Goal: Information Seeking & Learning: Learn about a topic

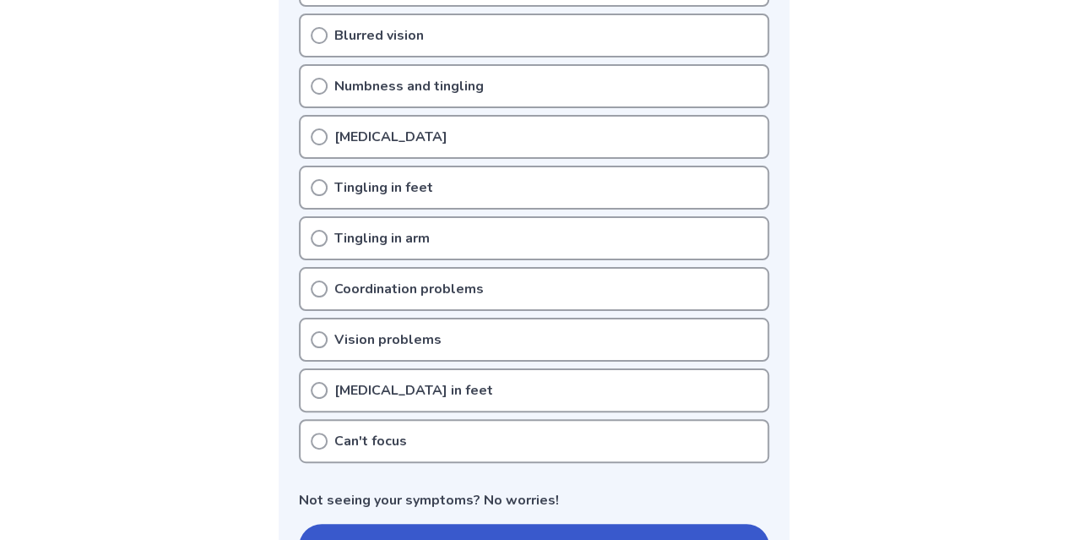
scroll to position [516, 0]
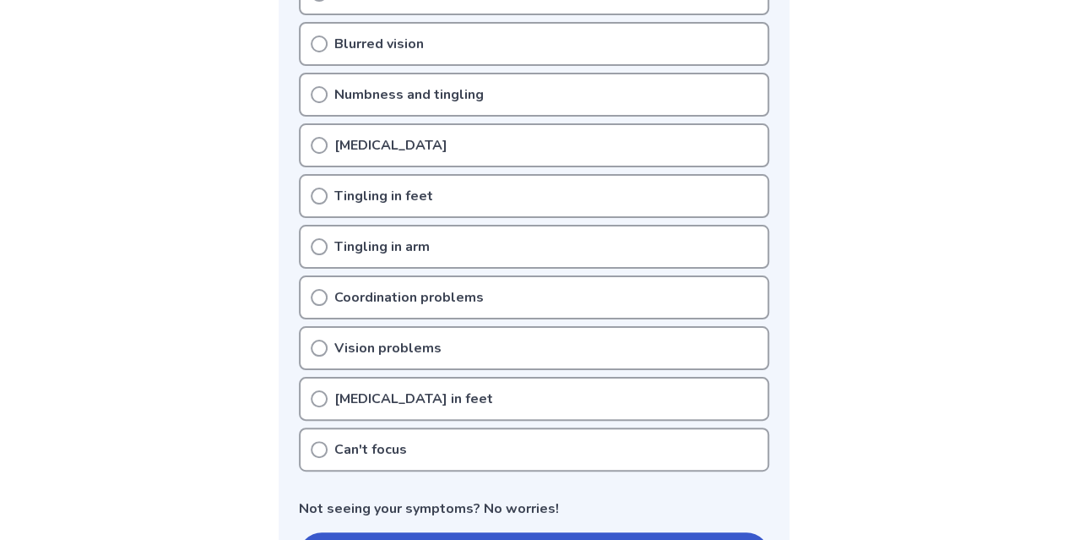
click at [367, 398] on p "[MEDICAL_DATA] in feet" at bounding box center [413, 399] width 159 height 20
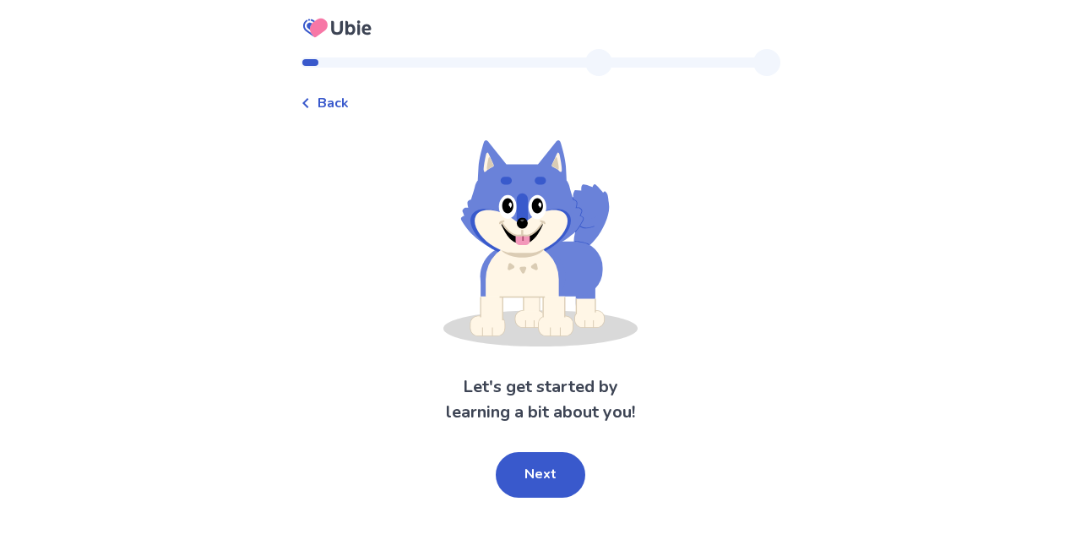
click at [860, 307] on div "Back Let's get started by learning a bit about you! Next" at bounding box center [540, 270] width 1081 height 540
click at [605, 449] on div "Let's get started by learning a bit about you! Next" at bounding box center [541, 318] width 480 height 357
click at [537, 473] on button "Next" at bounding box center [541, 475] width 90 height 46
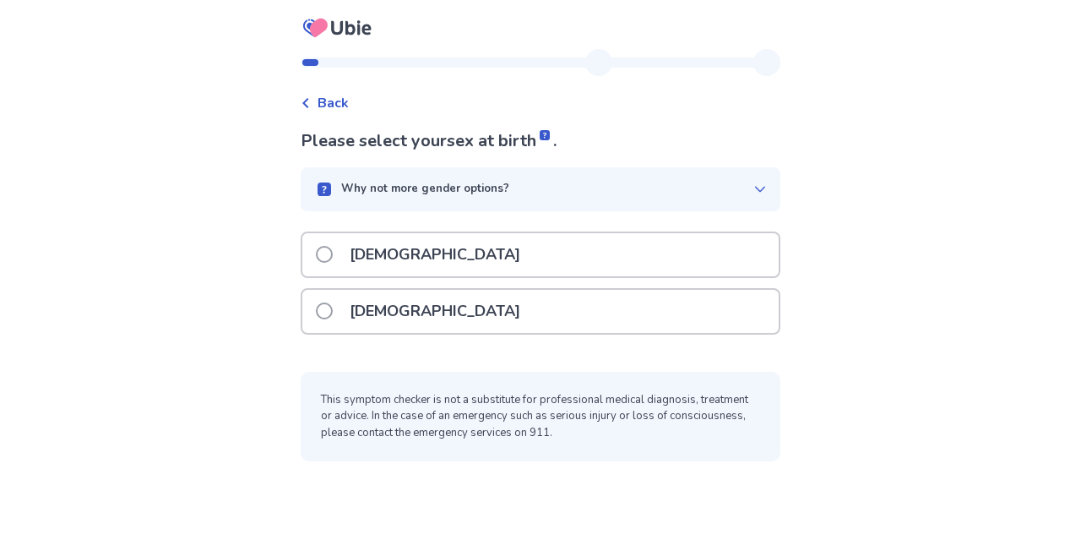
click at [396, 310] on p "[DEMOGRAPHIC_DATA]" at bounding box center [435, 311] width 191 height 43
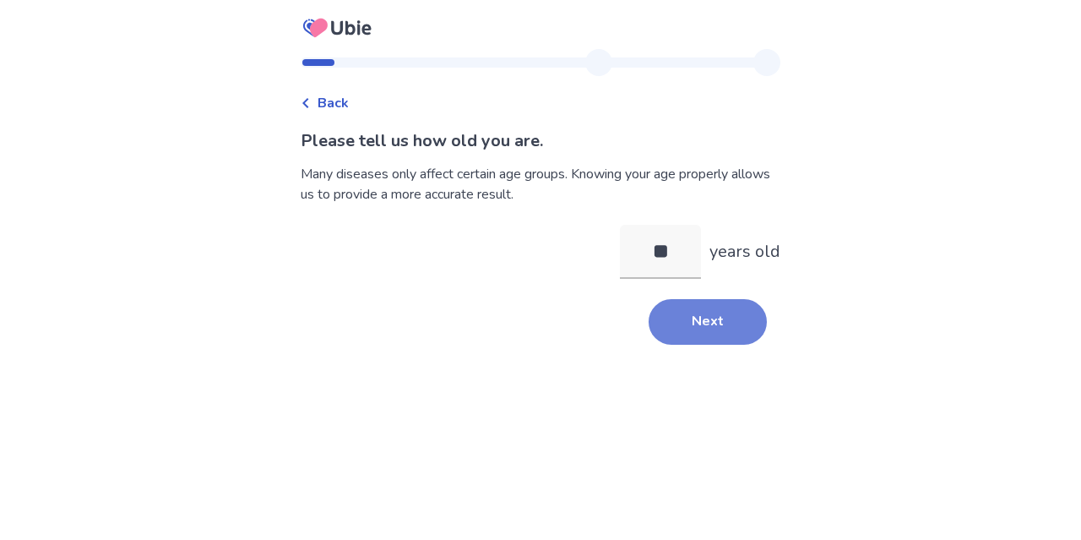
type input "**"
click at [708, 334] on button "Next" at bounding box center [708, 322] width 118 height 46
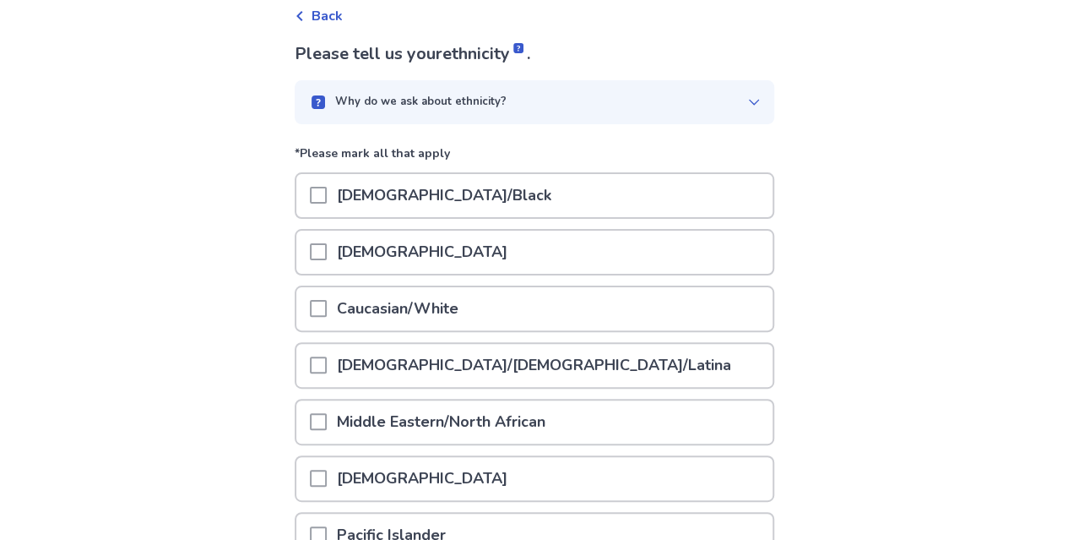
scroll to position [88, 0]
click at [322, 259] on div at bounding box center [318, 251] width 17 height 43
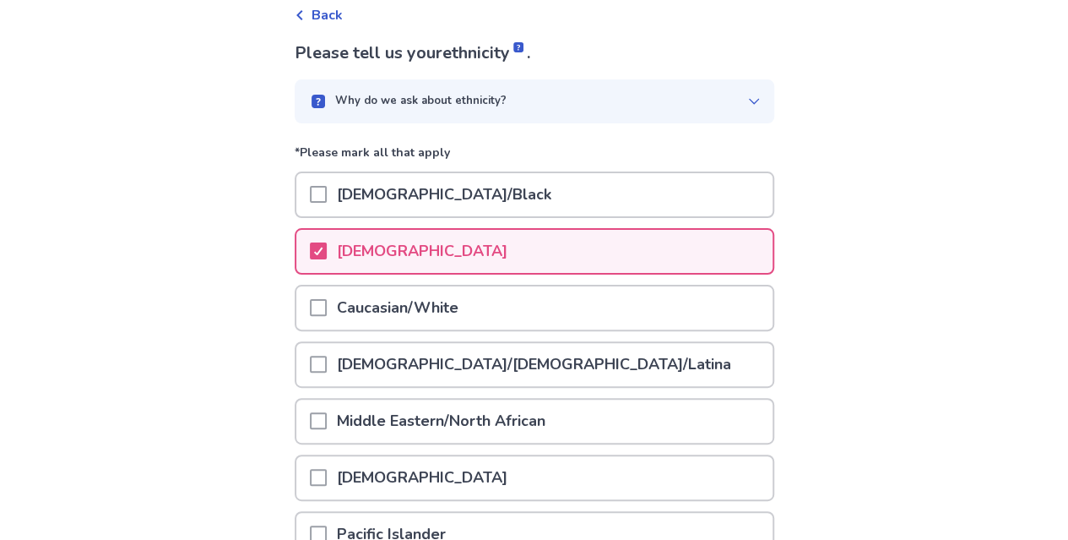
scroll to position [312, 0]
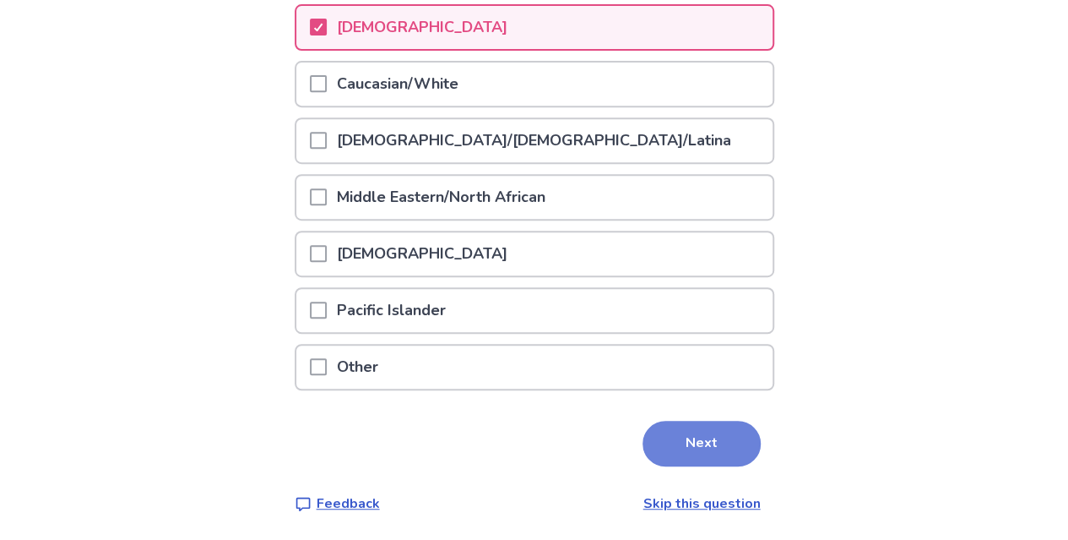
click at [674, 437] on button "Next" at bounding box center [702, 444] width 118 height 46
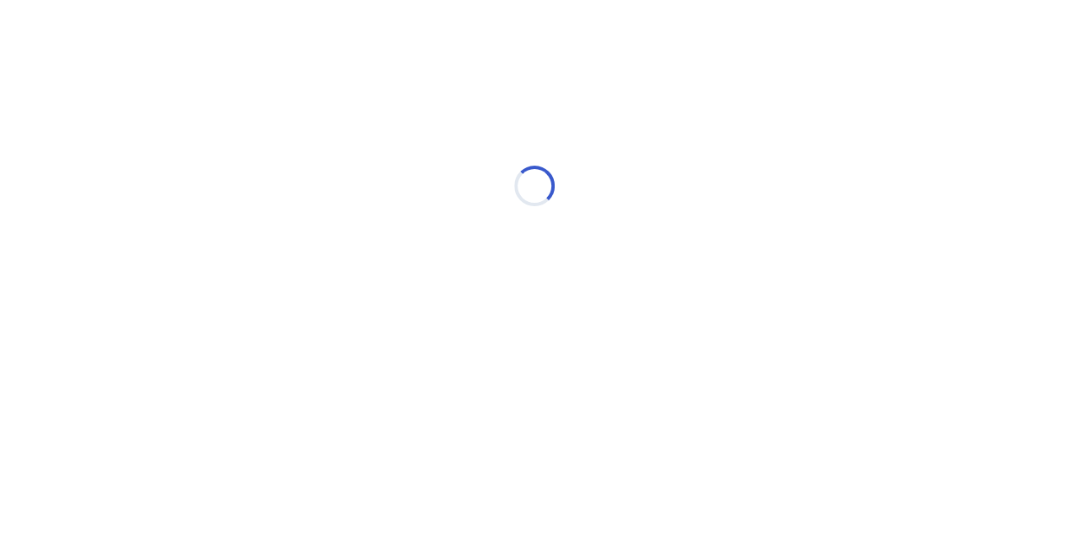
scroll to position [0, 0]
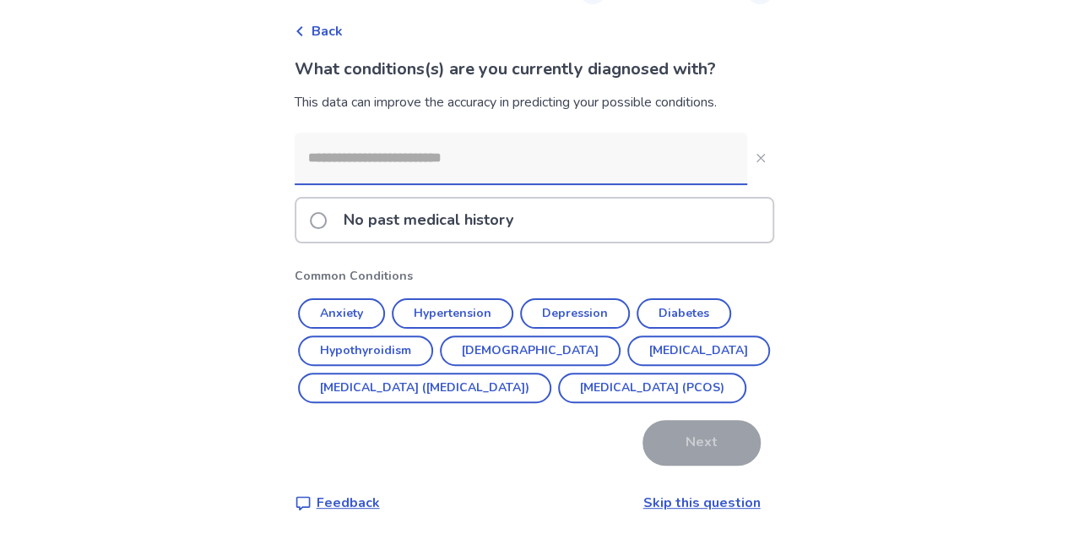
scroll to position [95, 0]
click at [465, 335] on button "Asthma" at bounding box center [530, 350] width 181 height 30
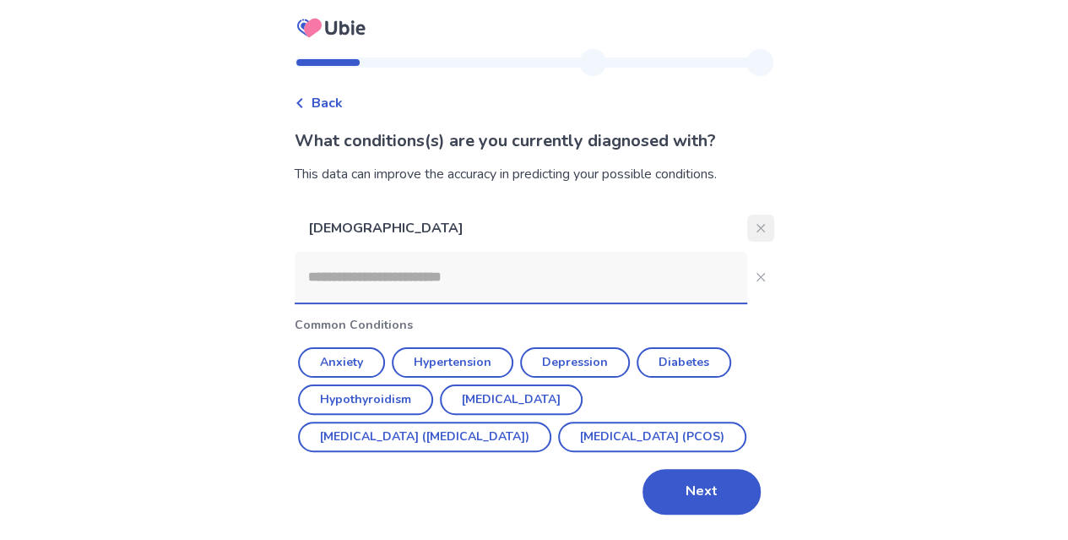
click at [748, 215] on button "Close" at bounding box center [761, 228] width 27 height 27
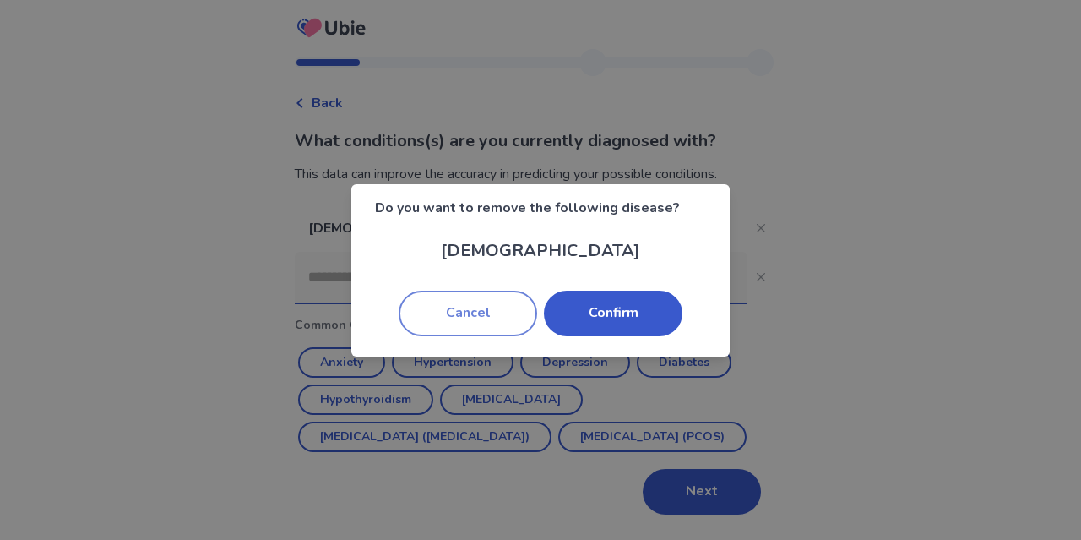
click at [495, 313] on button "Cancel" at bounding box center [468, 314] width 139 height 46
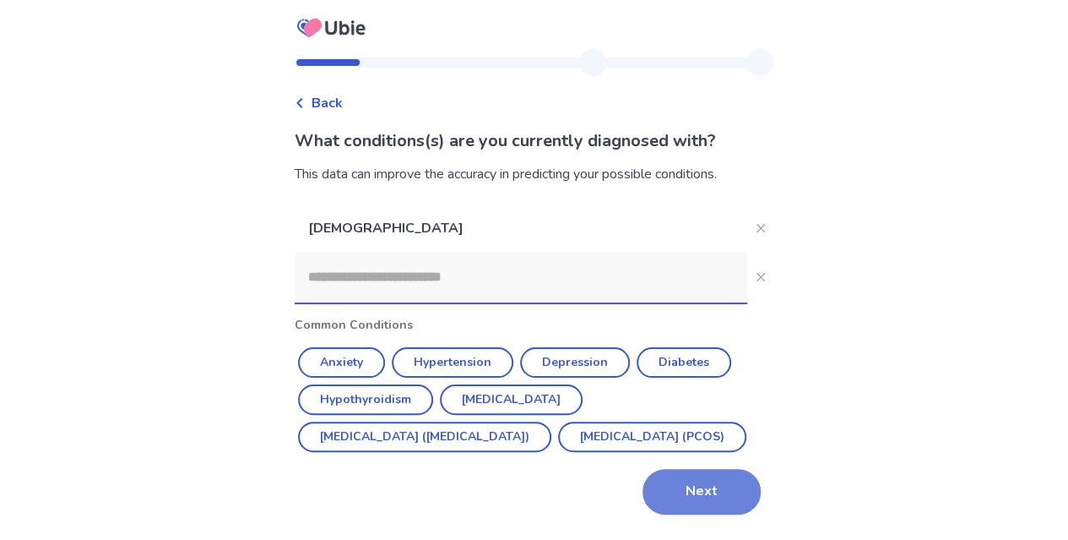
click at [677, 494] on button "Next" at bounding box center [702, 492] width 118 height 46
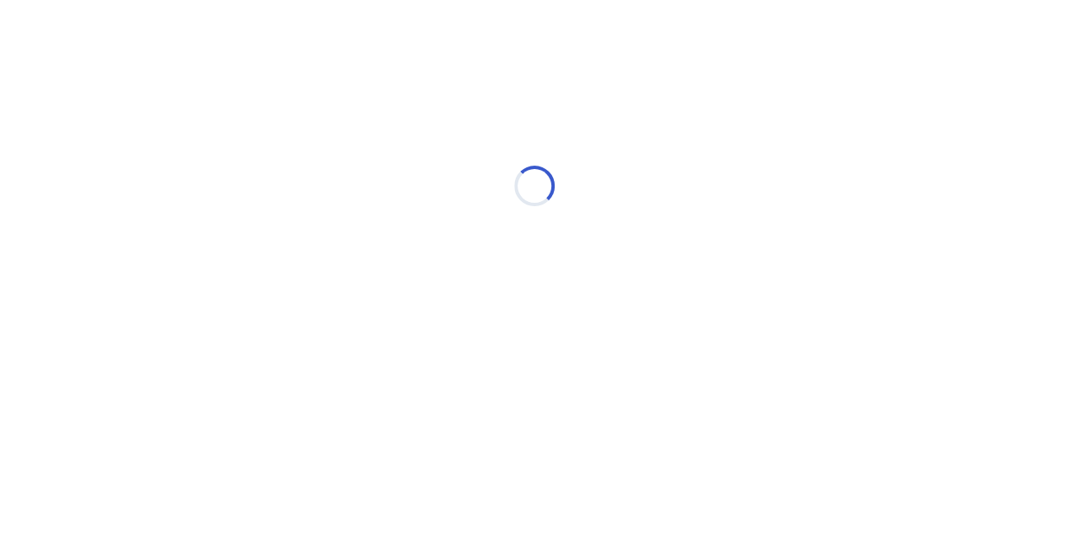
scroll to position [0, 0]
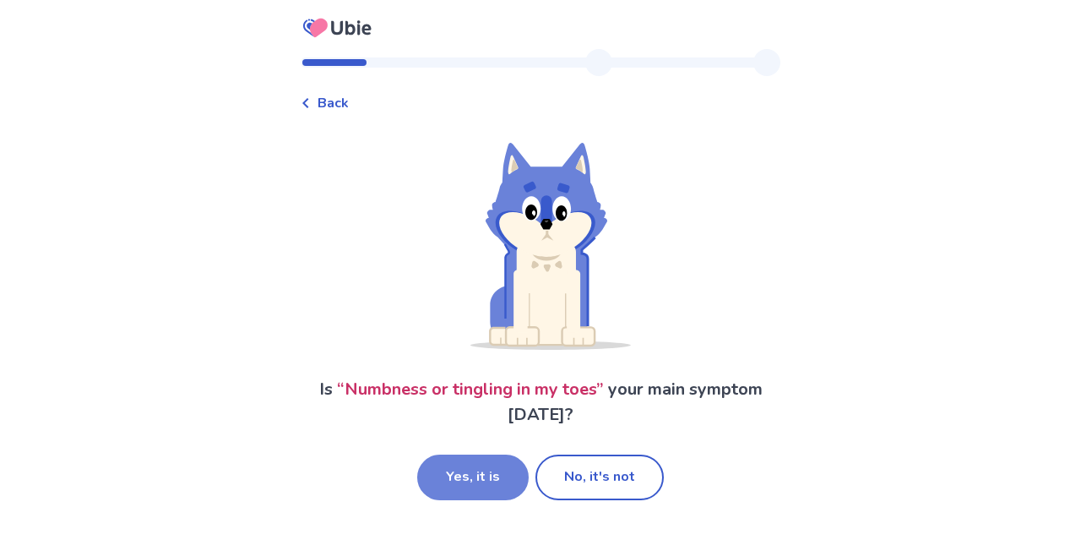
click at [486, 461] on button "Yes, it is" at bounding box center [472, 477] width 111 height 46
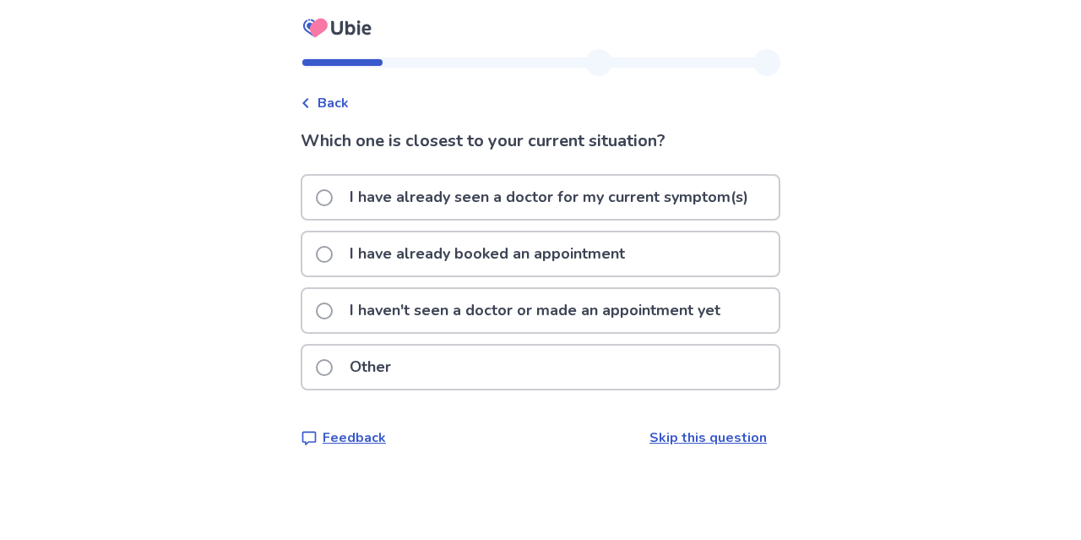
click at [321, 112] on div "Back" at bounding box center [325, 103] width 48 height 20
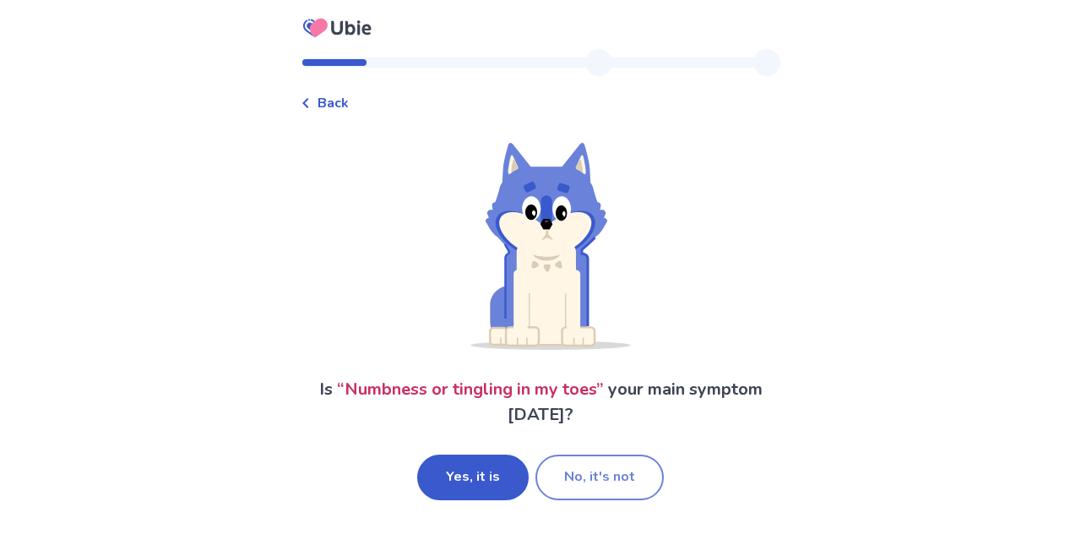
click at [642, 482] on button "No, it's not" at bounding box center [600, 477] width 128 height 46
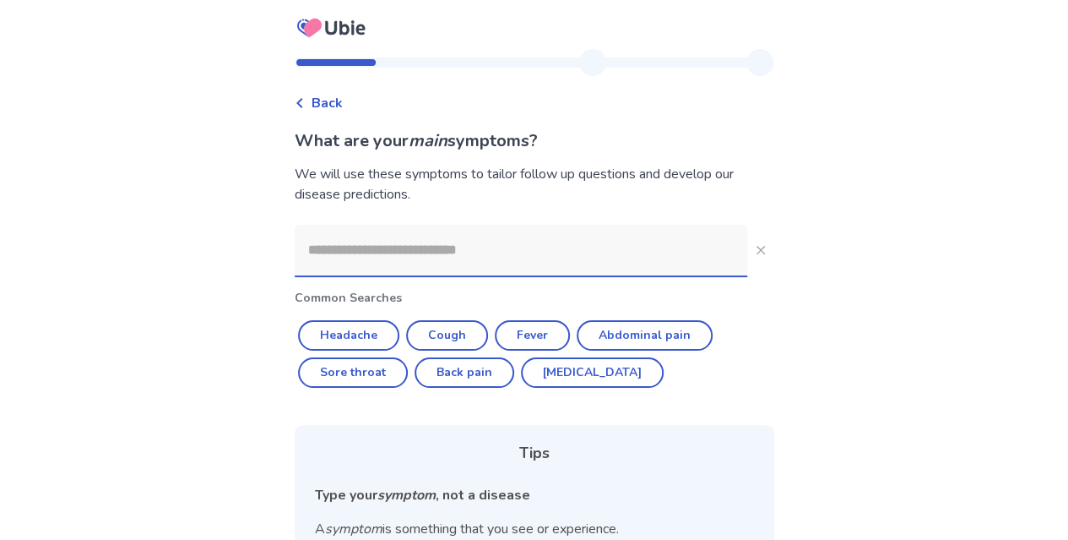
scroll to position [52, 0]
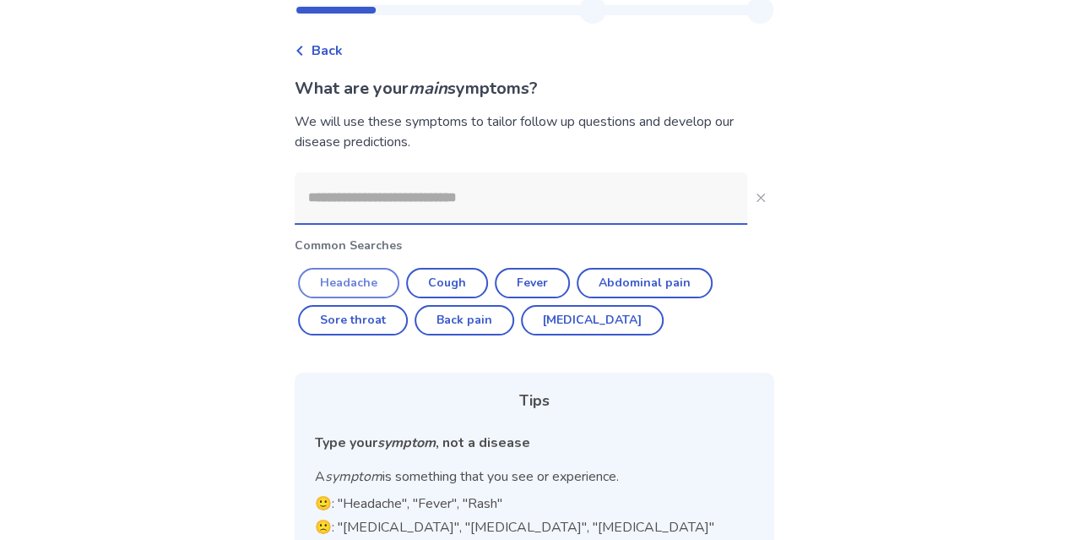
click at [328, 288] on button "Headache" at bounding box center [348, 283] width 101 height 30
type input "********"
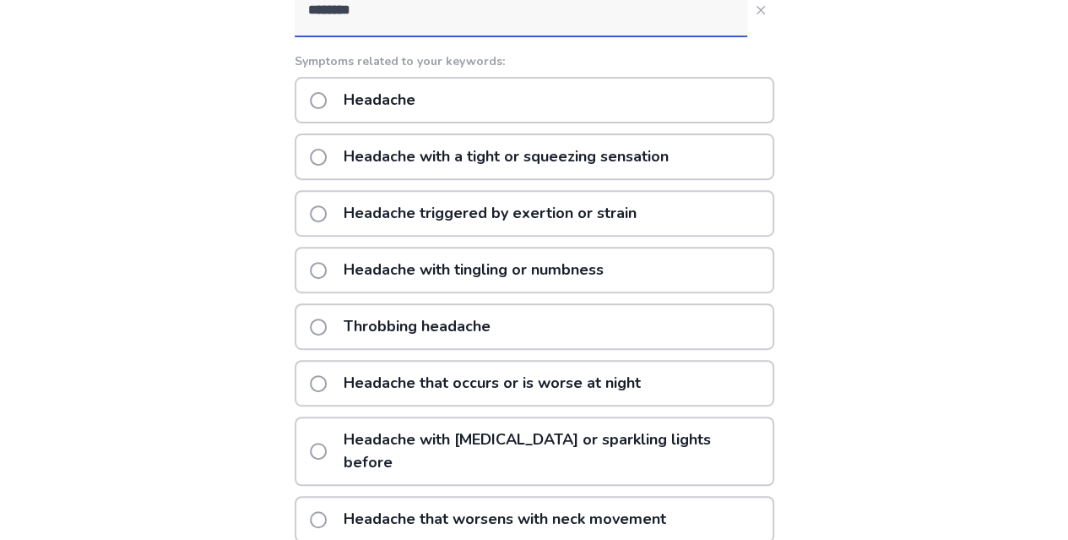
scroll to position [237, 0]
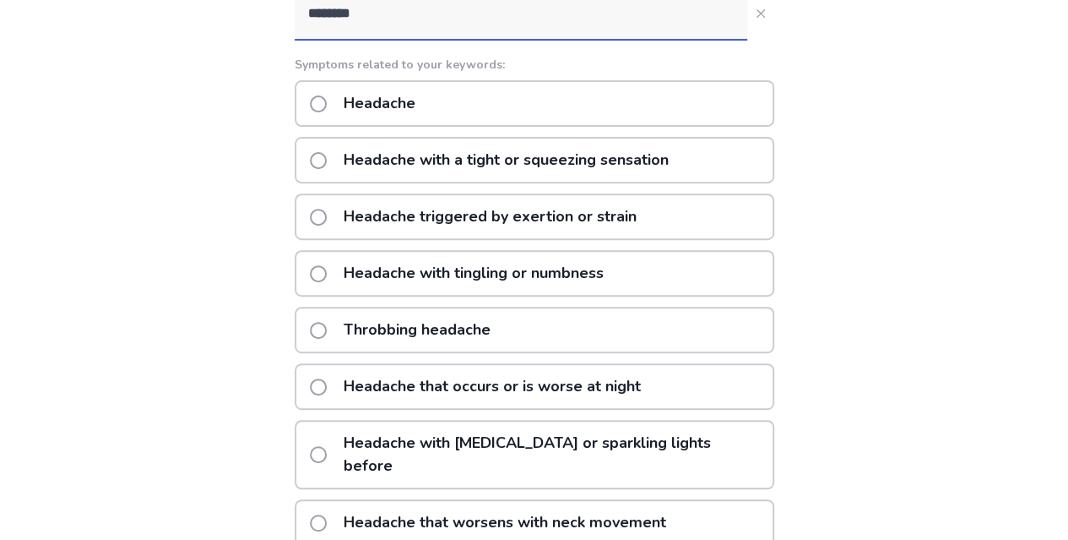
click at [449, 104] on div "Headache" at bounding box center [535, 103] width 480 height 46
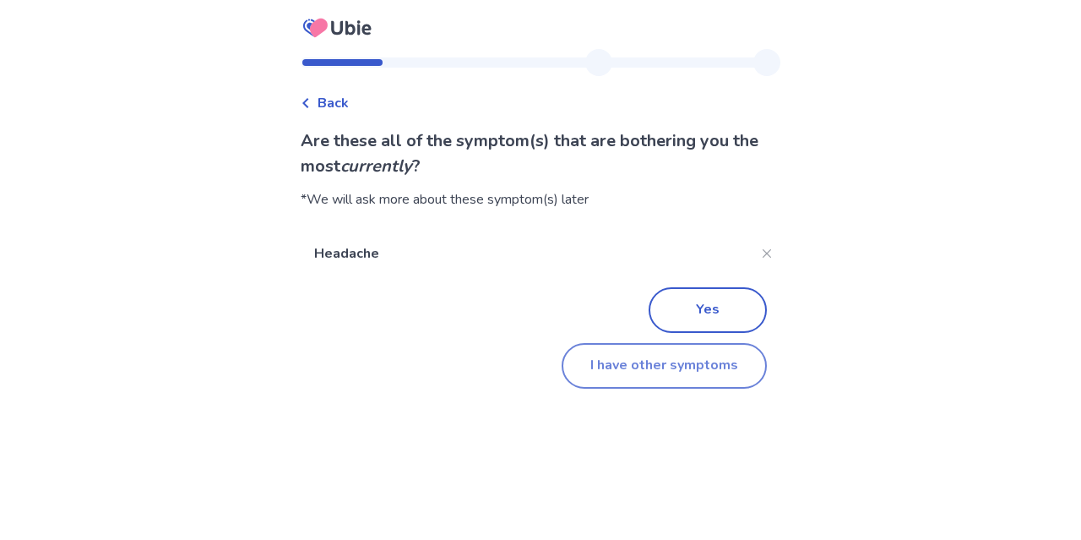
click at [680, 372] on button "I have other symptoms" at bounding box center [664, 366] width 205 height 46
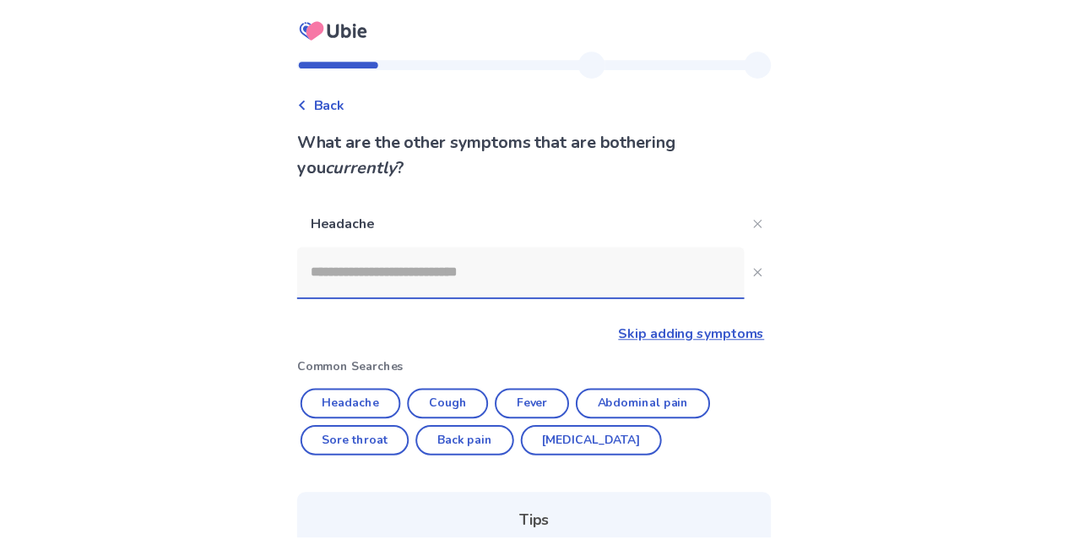
scroll to position [237, 0]
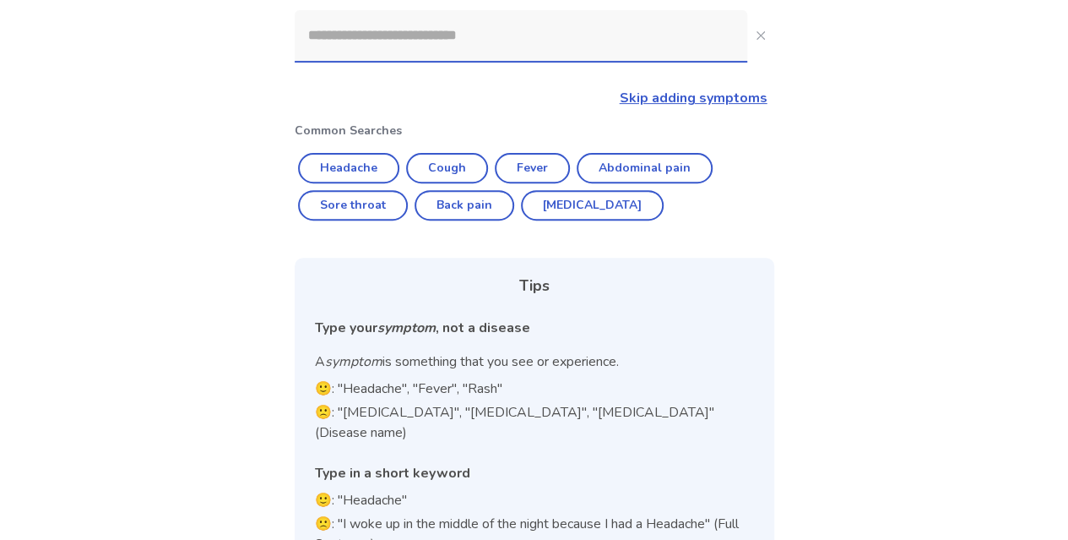
click at [433, 52] on input at bounding box center [521, 35] width 453 height 51
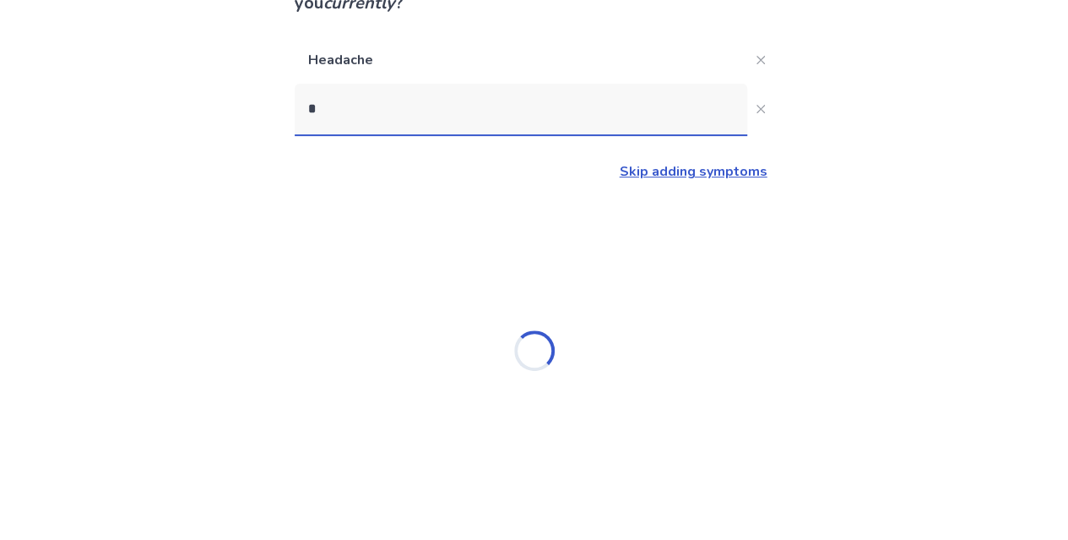
scroll to position [162, 0]
type input "**********"
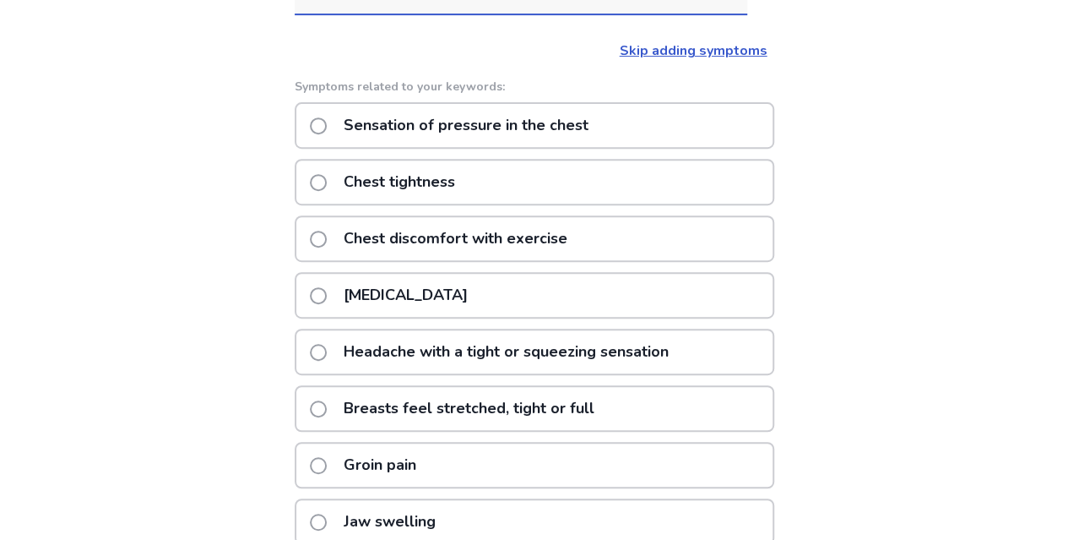
scroll to position [278, 0]
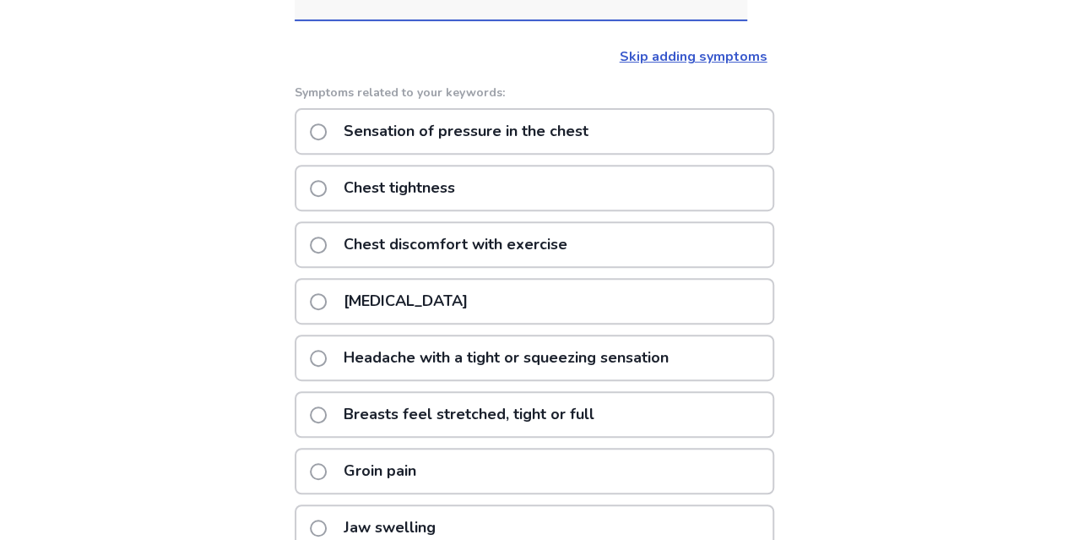
click at [451, 205] on p "Chest tightness" at bounding box center [400, 187] width 132 height 43
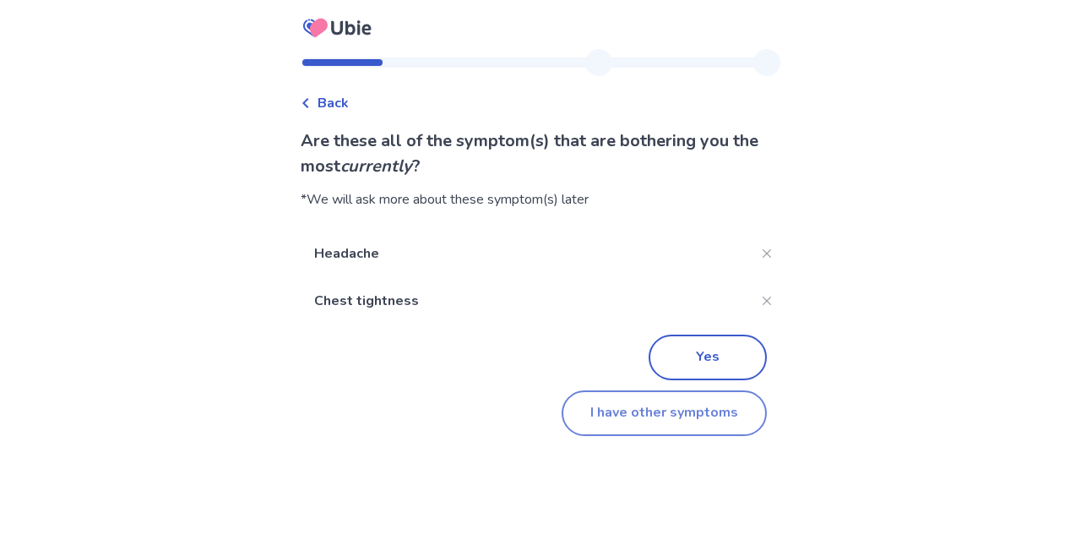
click at [650, 413] on button "I have other symptoms" at bounding box center [664, 413] width 205 height 46
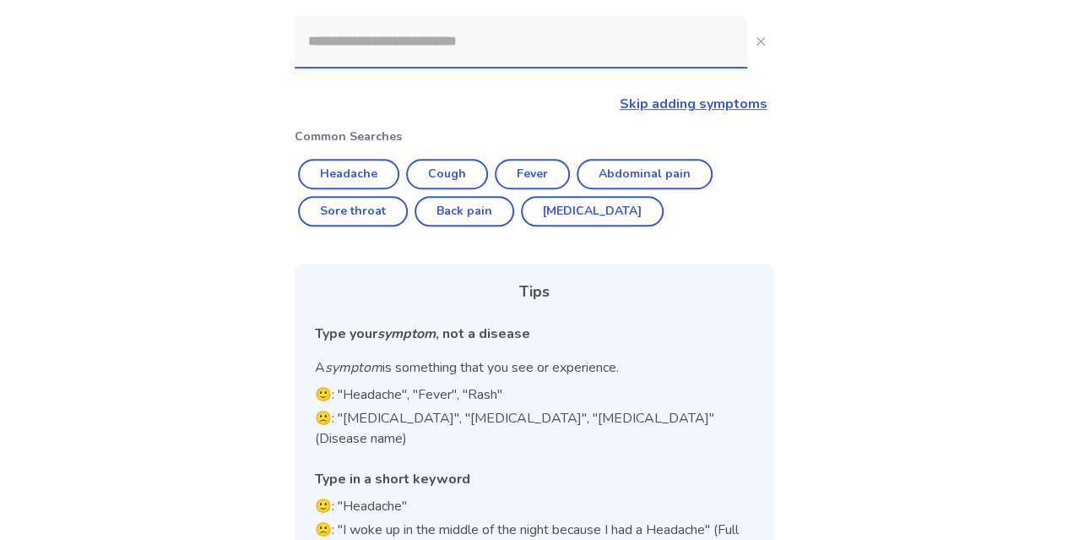
click at [416, 46] on input at bounding box center [521, 41] width 453 height 51
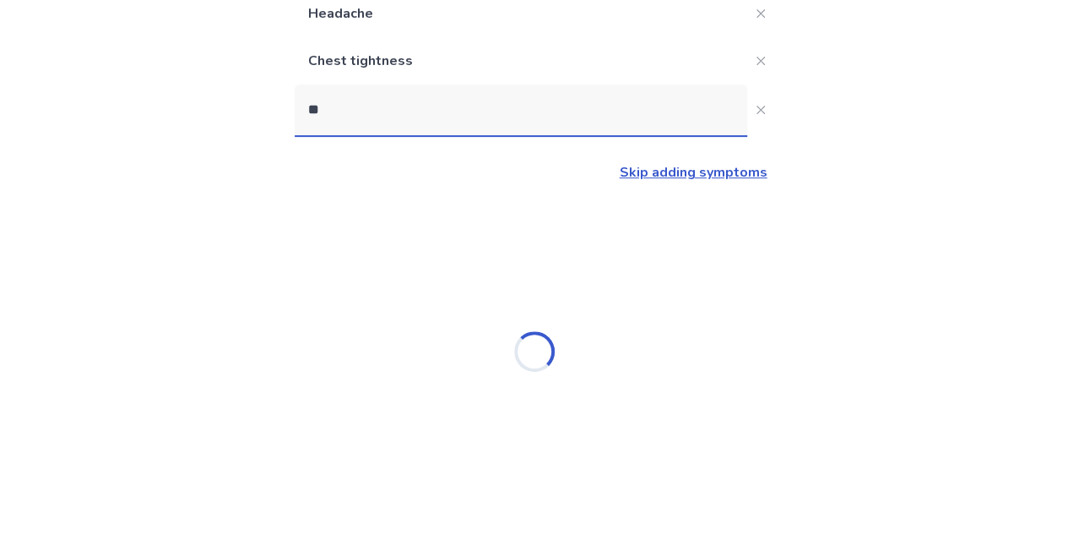
scroll to position [0, 0]
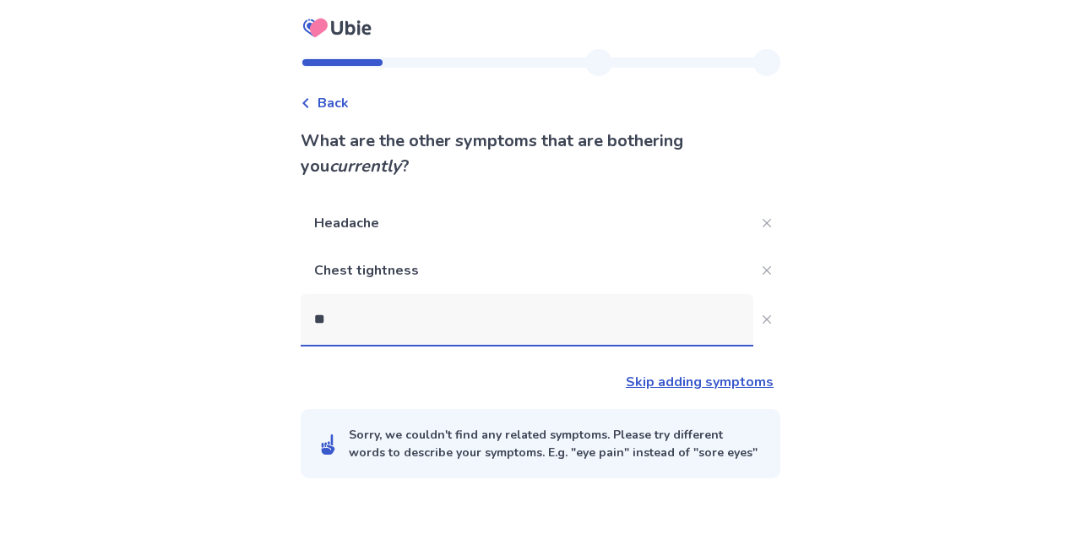
type input "*"
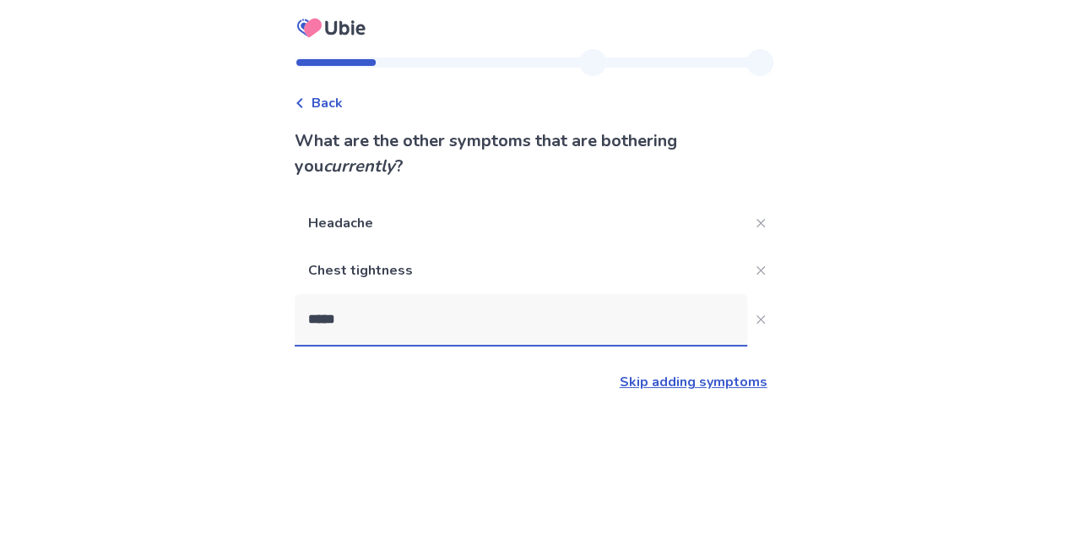
type input "****"
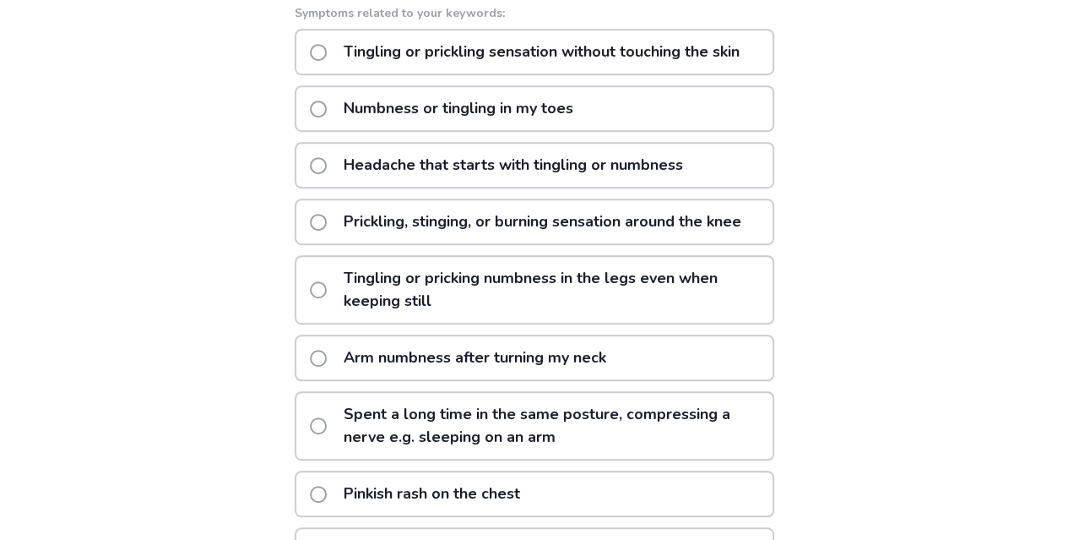
scroll to position [411, 0]
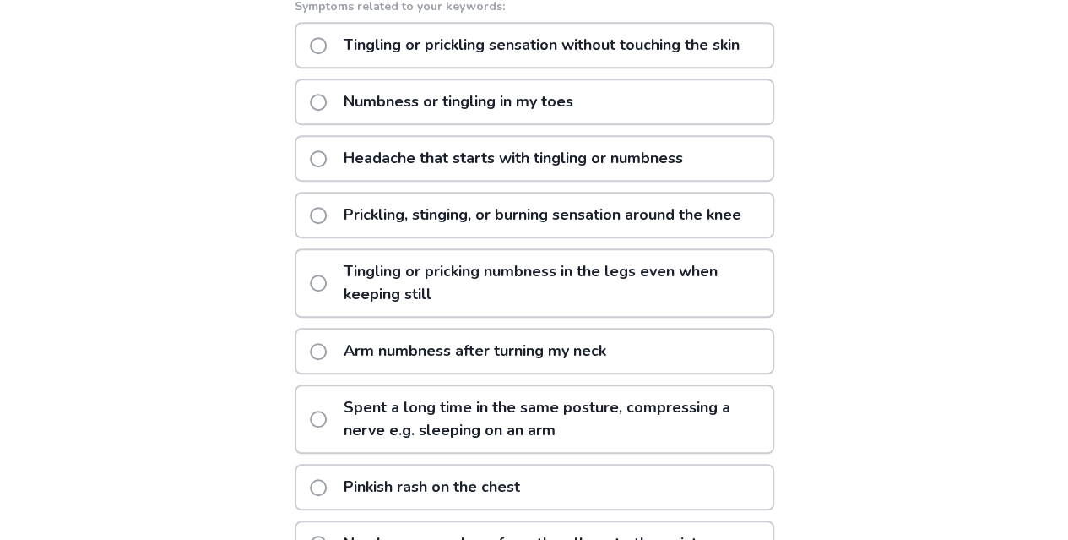
click at [370, 316] on p "Tingling or pricking numbness in the legs even when keeping still" at bounding box center [553, 283] width 439 height 66
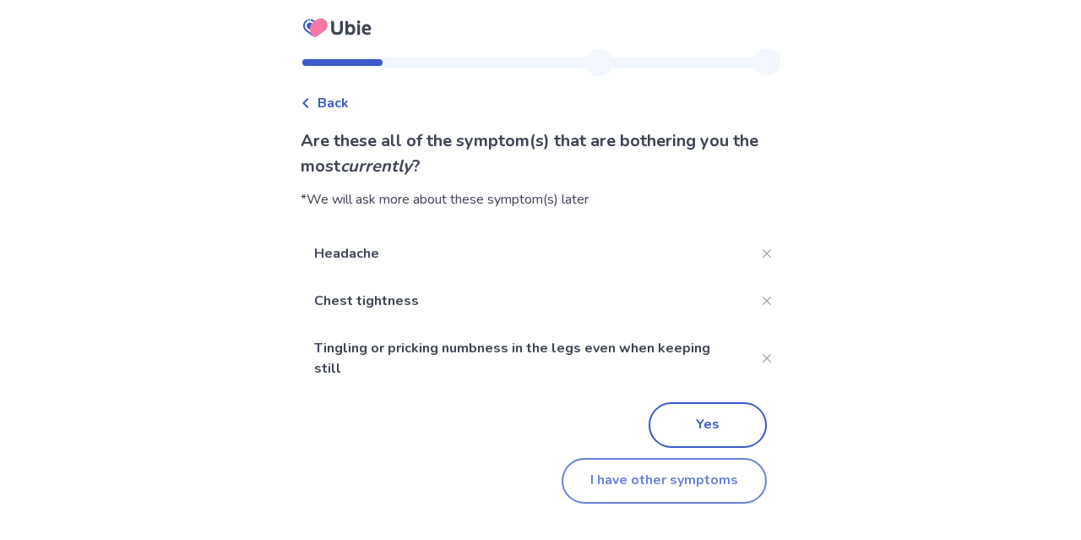
click at [587, 462] on button "I have other symptoms" at bounding box center [664, 481] width 205 height 46
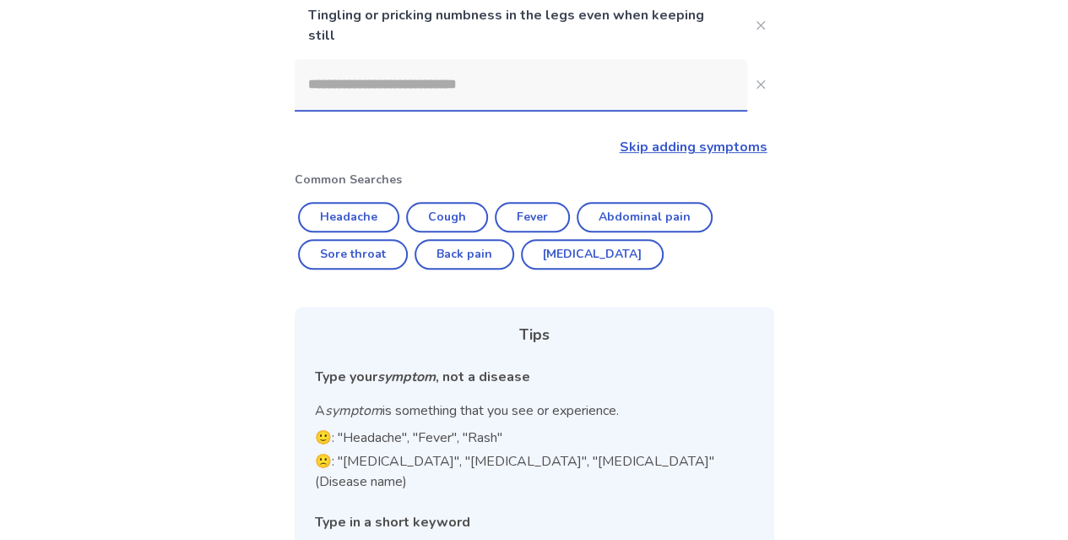
scroll to position [301, 0]
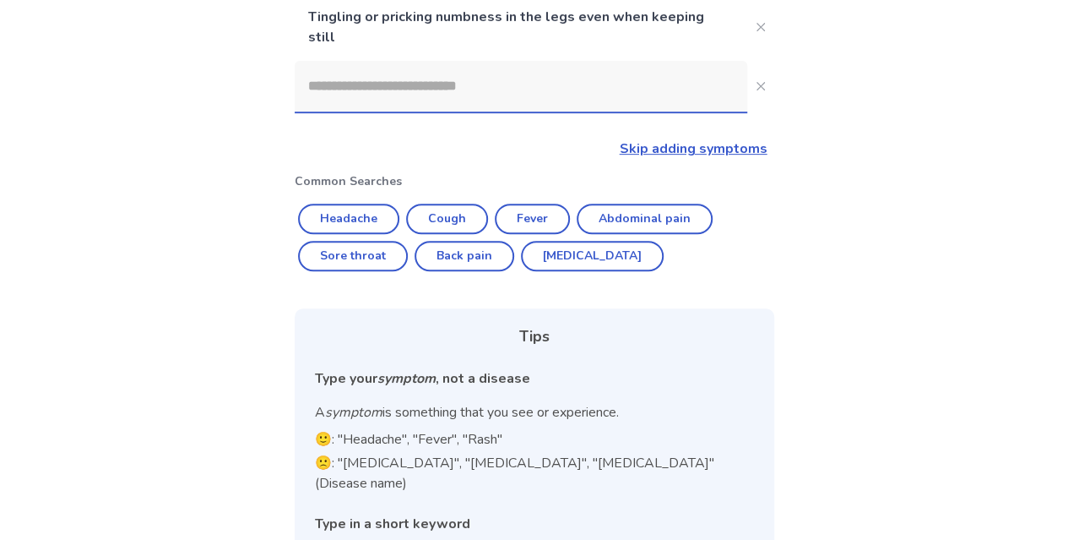
click at [449, 85] on input at bounding box center [521, 86] width 453 height 51
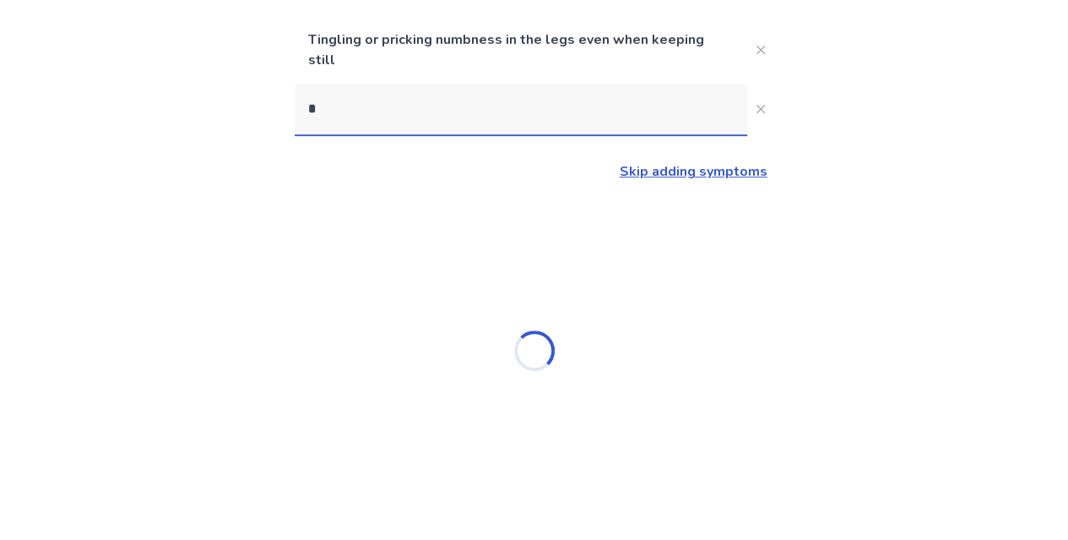
scroll to position [277, 0]
type input "**********"
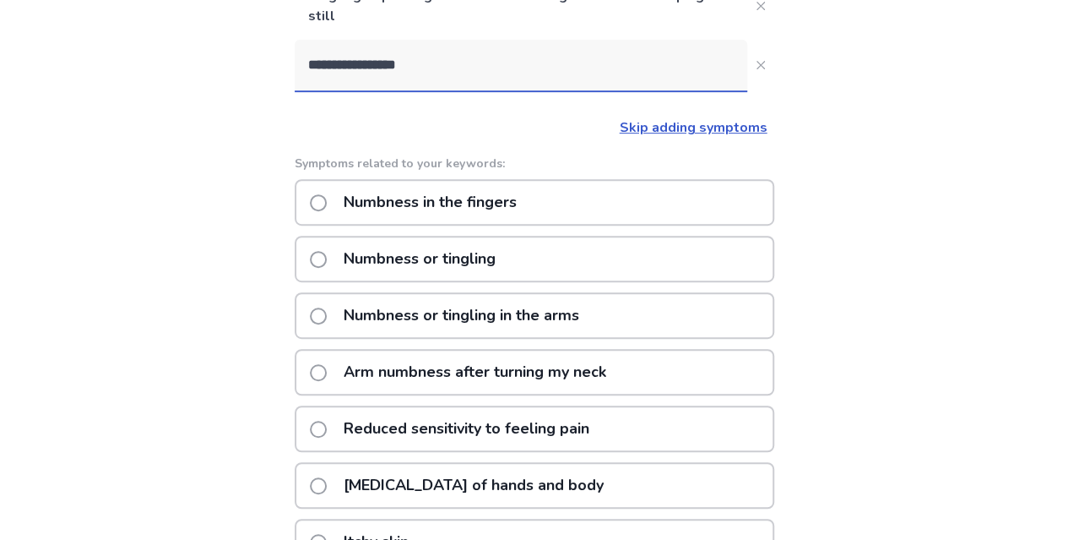
scroll to position [321, 0]
click at [492, 212] on p "Numbness in the fingers" at bounding box center [430, 203] width 193 height 43
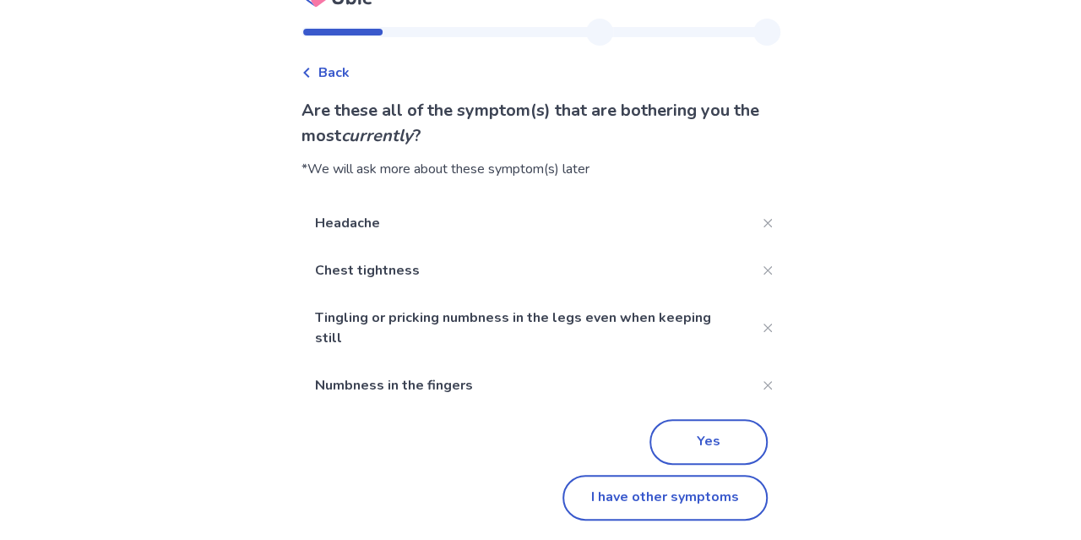
scroll to position [12, 0]
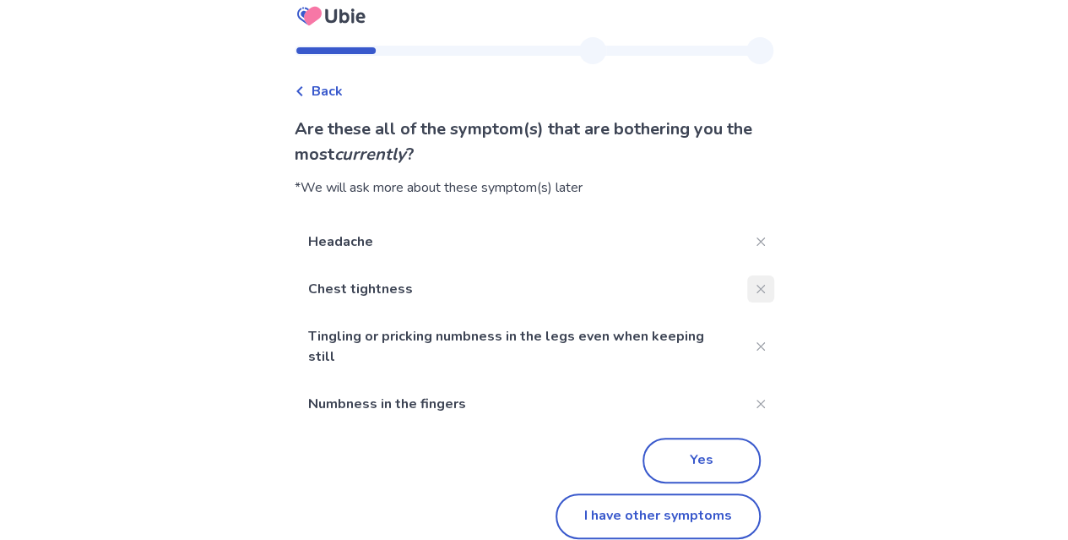
click at [757, 288] on icon "Close" at bounding box center [761, 289] width 8 height 8
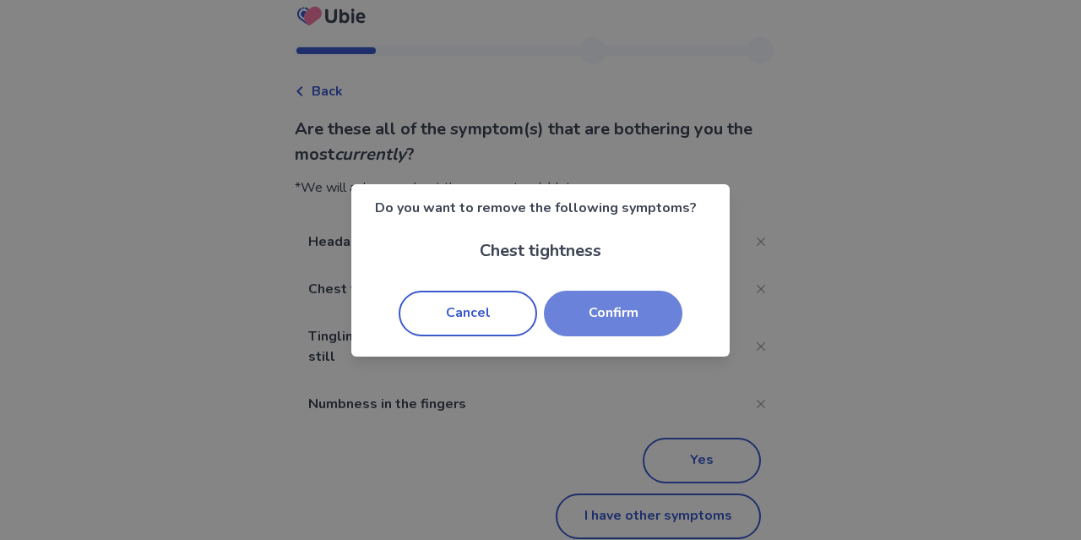
click at [568, 318] on button "Confirm" at bounding box center [613, 314] width 139 height 46
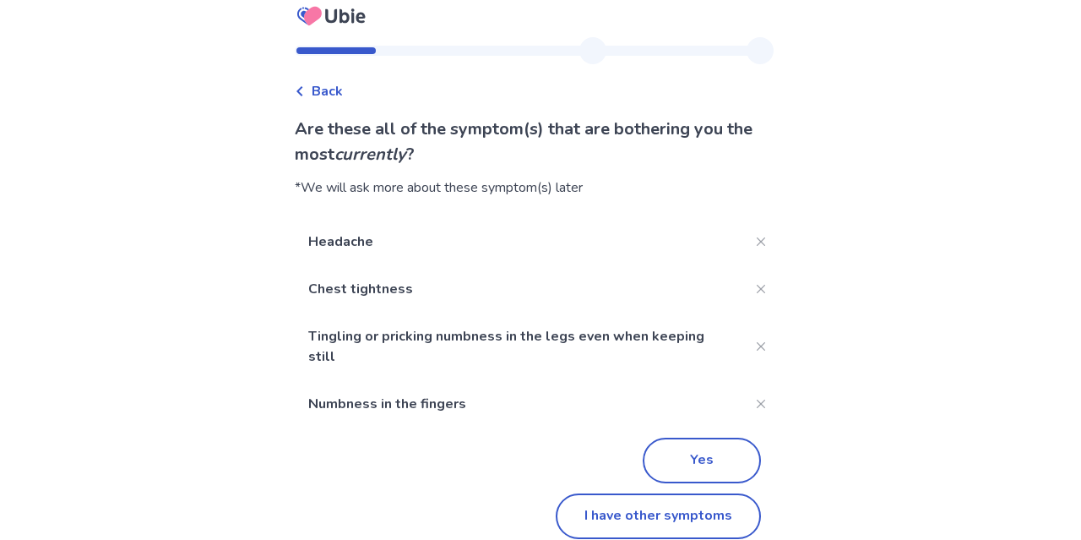
scroll to position [0, 0]
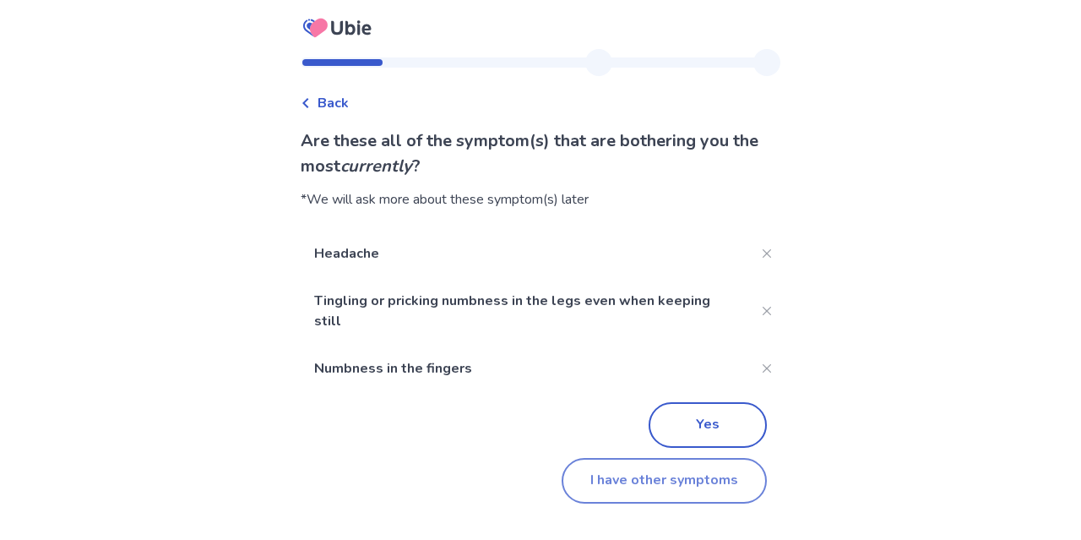
click at [608, 472] on button "I have other symptoms" at bounding box center [664, 481] width 205 height 46
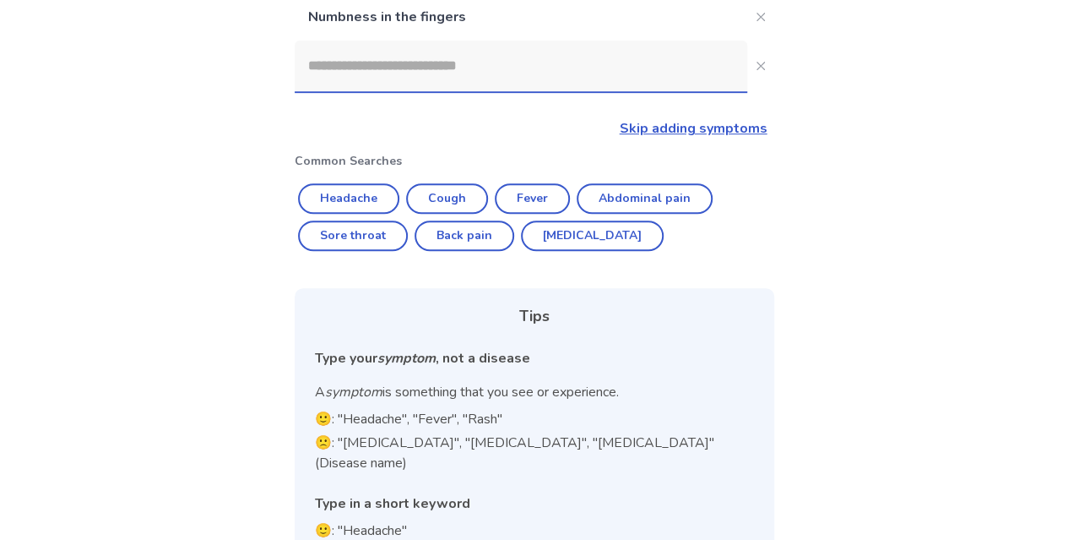
click at [419, 64] on input at bounding box center [521, 66] width 453 height 51
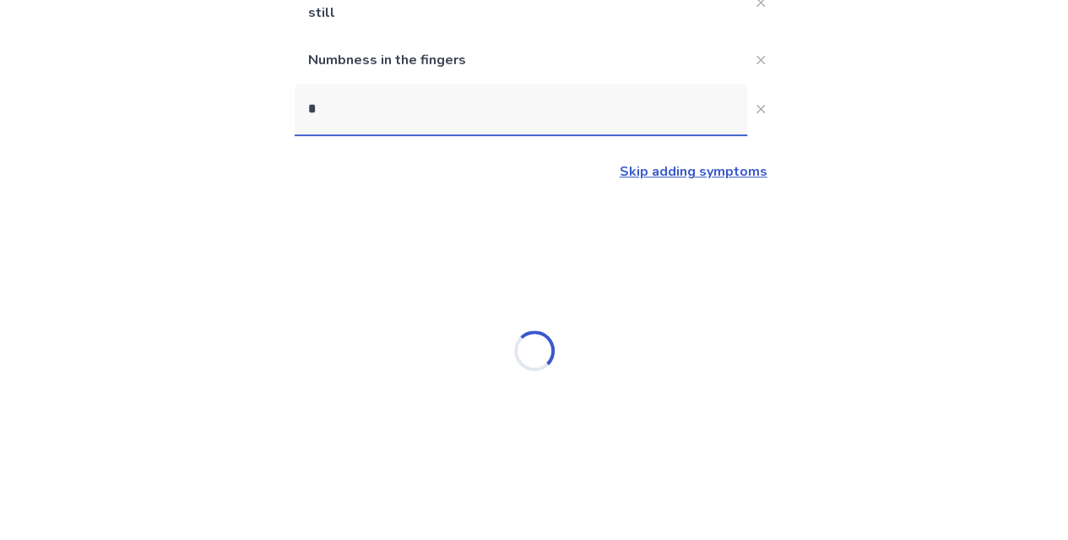
scroll to position [277, 0]
type input "*********"
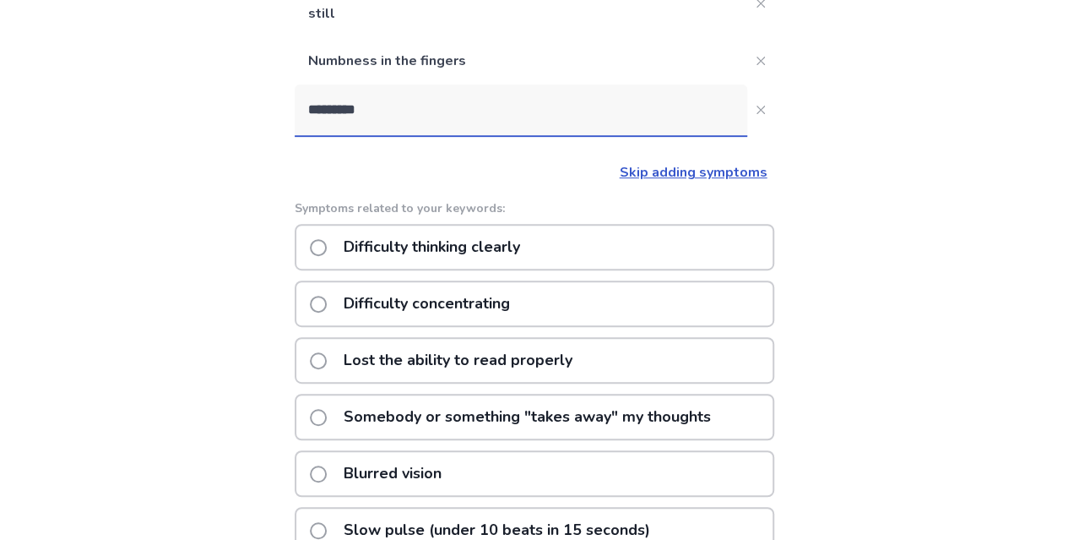
scroll to position [321, 0]
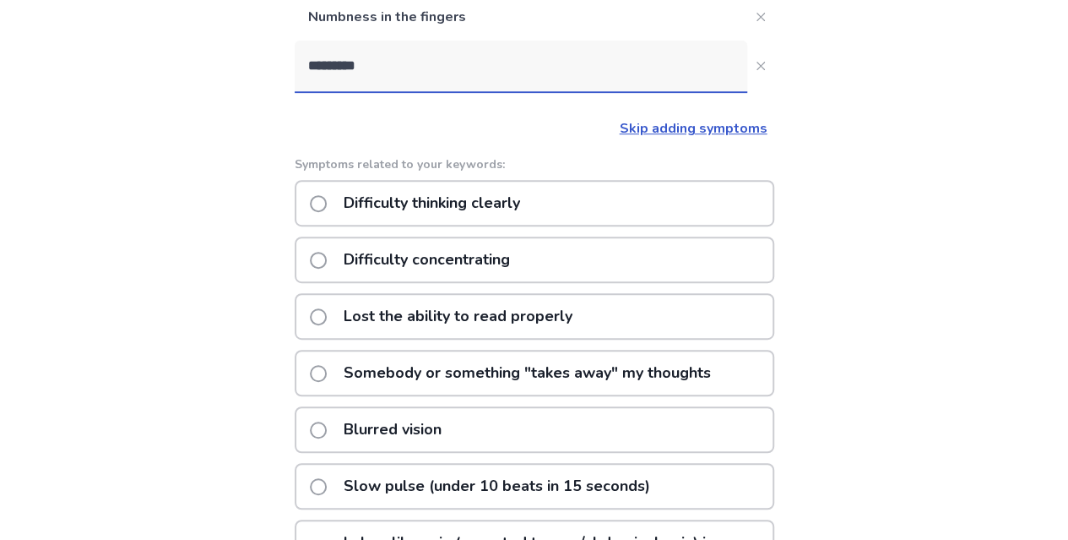
drag, startPoint x: 438, startPoint y: 84, endPoint x: 215, endPoint y: 53, distance: 225.1
click at [215, 53] on div "Back What are the other symptoms that are bothering you currently ? Headache Ti…" at bounding box center [534, 261] width 1068 height 1165
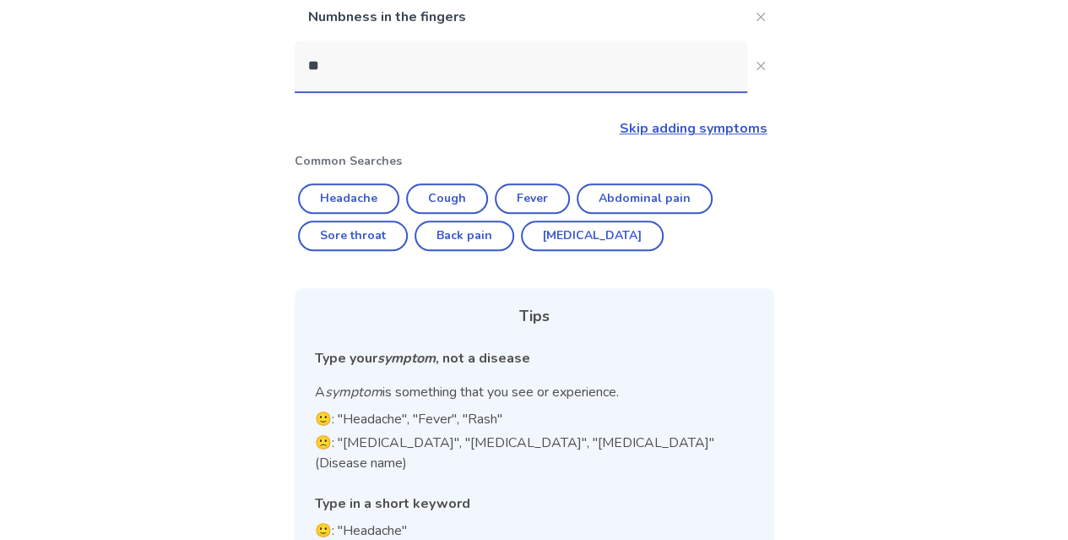
scroll to position [277, 0]
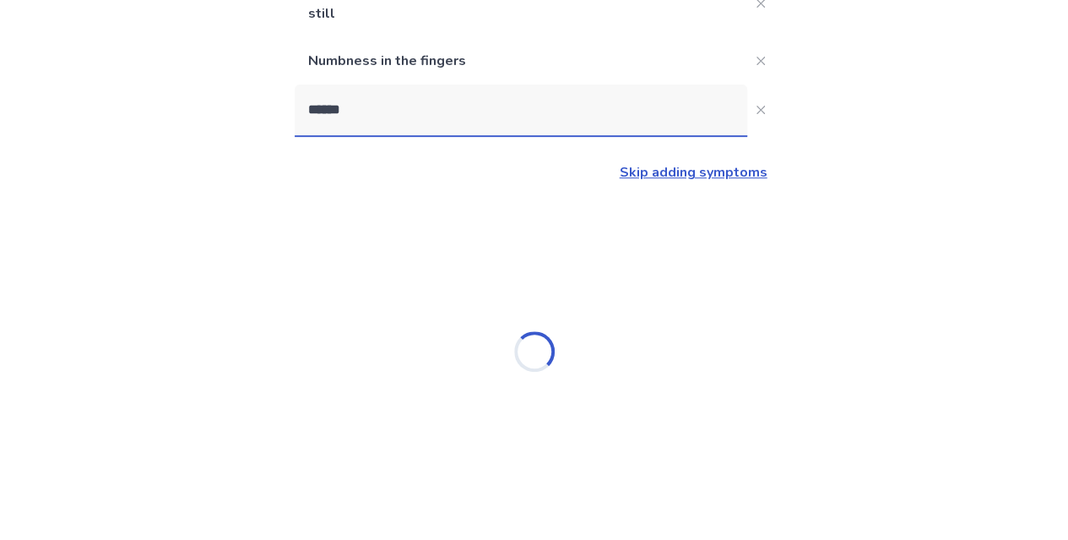
type input "*******"
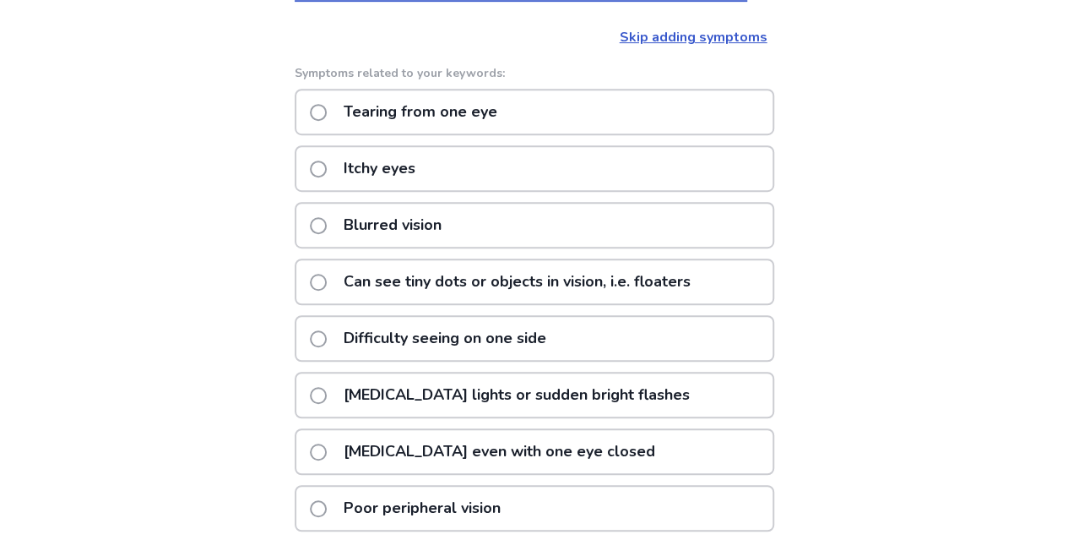
scroll to position [411, 0]
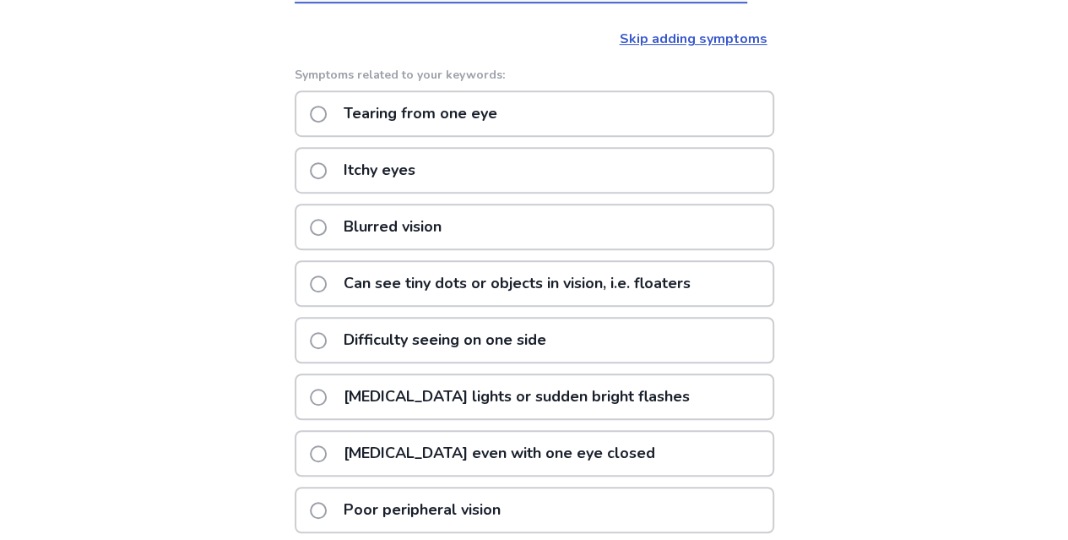
click at [409, 212] on p "Blurred vision" at bounding box center [393, 226] width 118 height 43
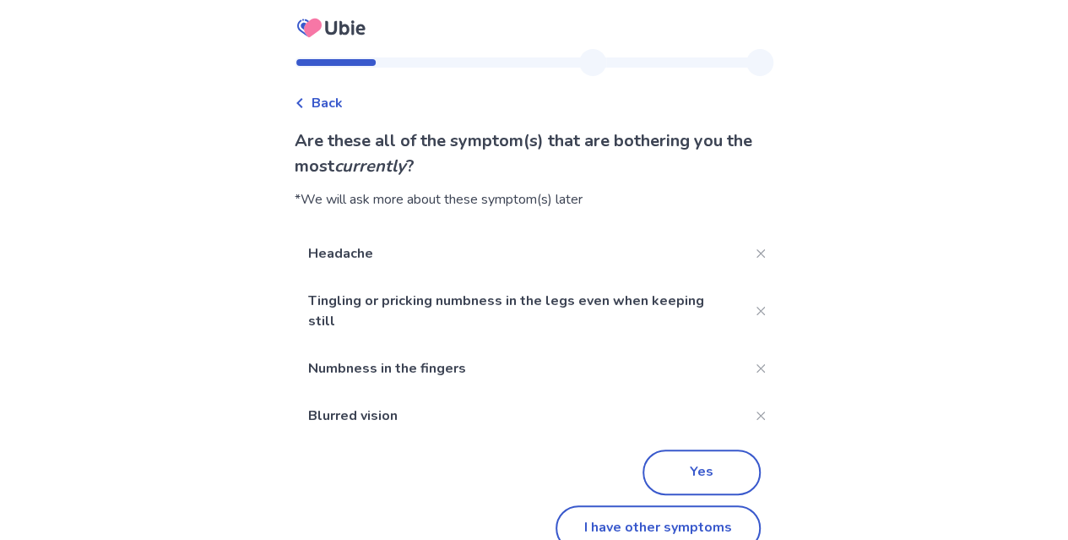
scroll to position [30, 0]
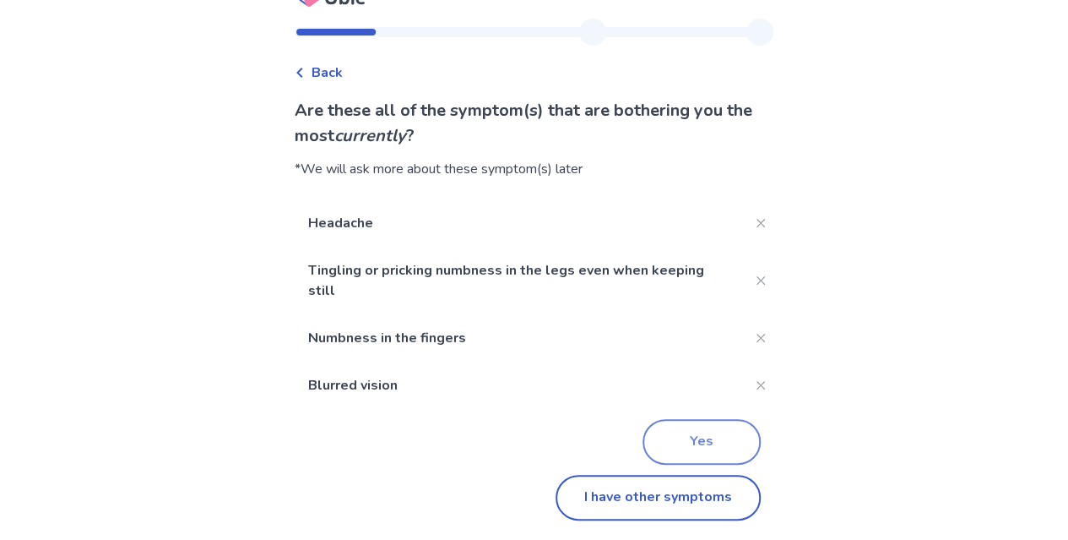
click at [704, 443] on button "Yes" at bounding box center [702, 442] width 118 height 46
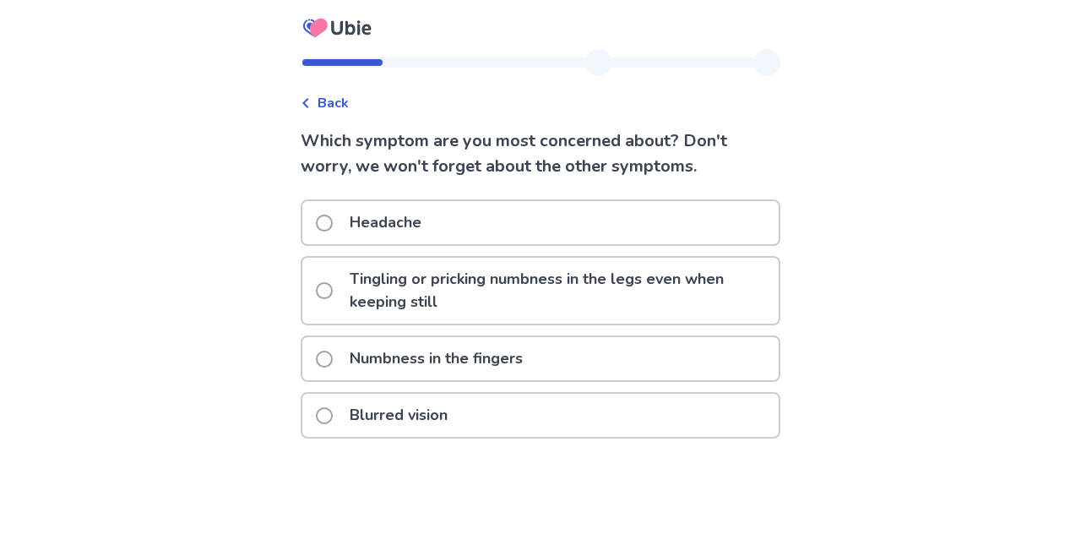
click at [443, 401] on p "Blurred vision" at bounding box center [399, 415] width 118 height 43
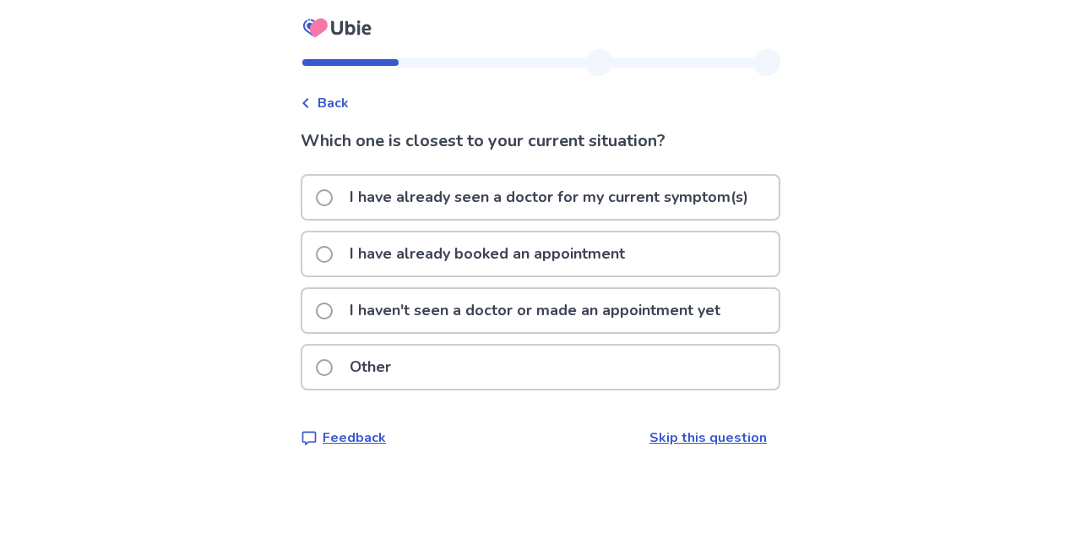
click at [610, 268] on p "I have already booked an appointment" at bounding box center [488, 253] width 296 height 43
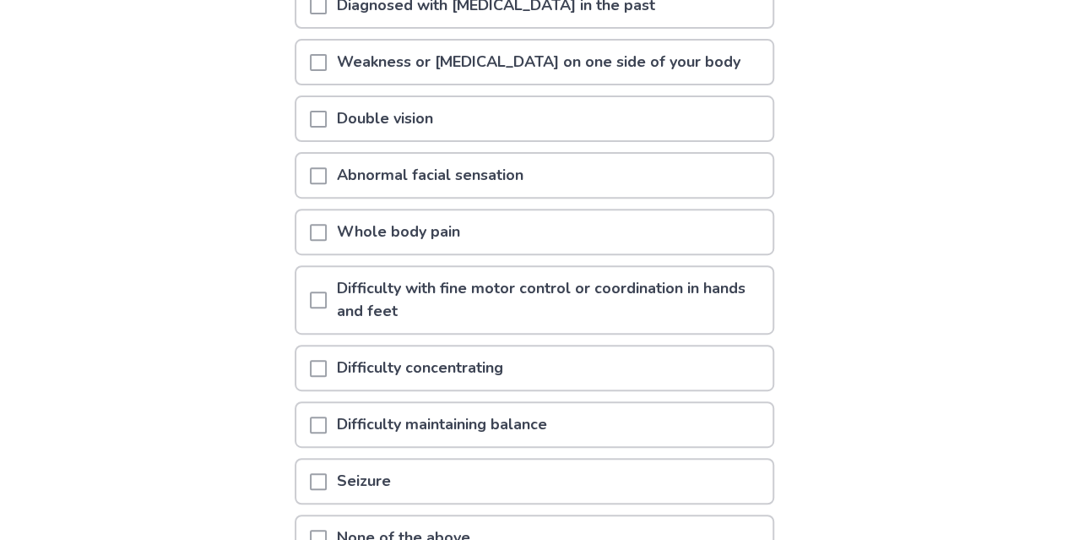
scroll to position [270, 0]
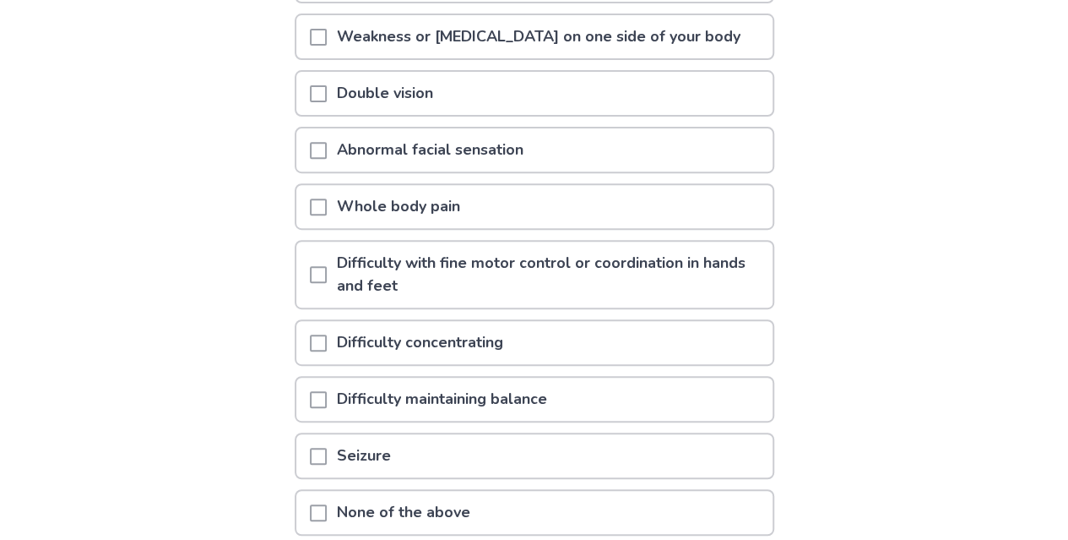
click at [327, 335] on span at bounding box center [318, 342] width 17 height 17
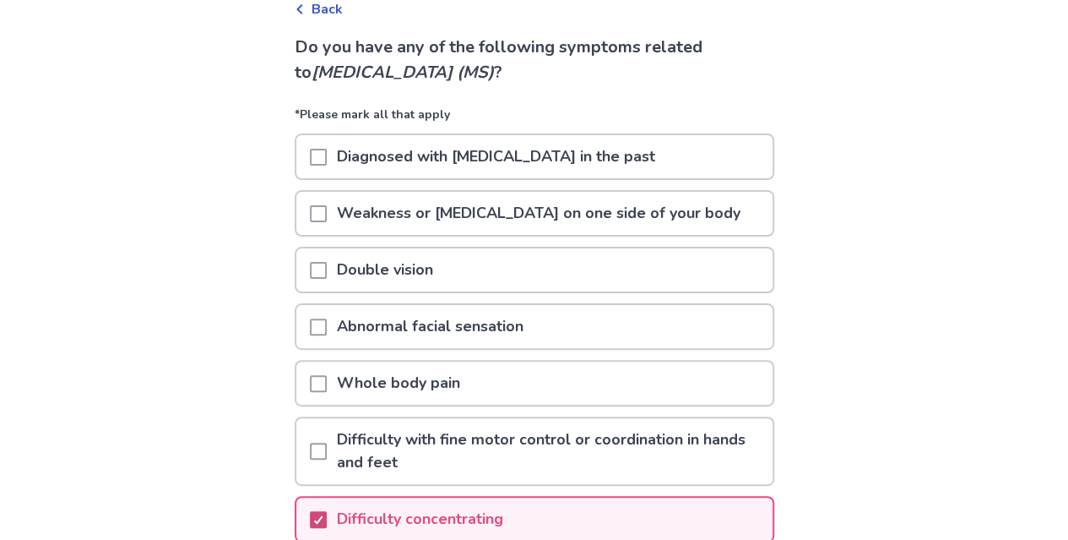
scroll to position [416, 0]
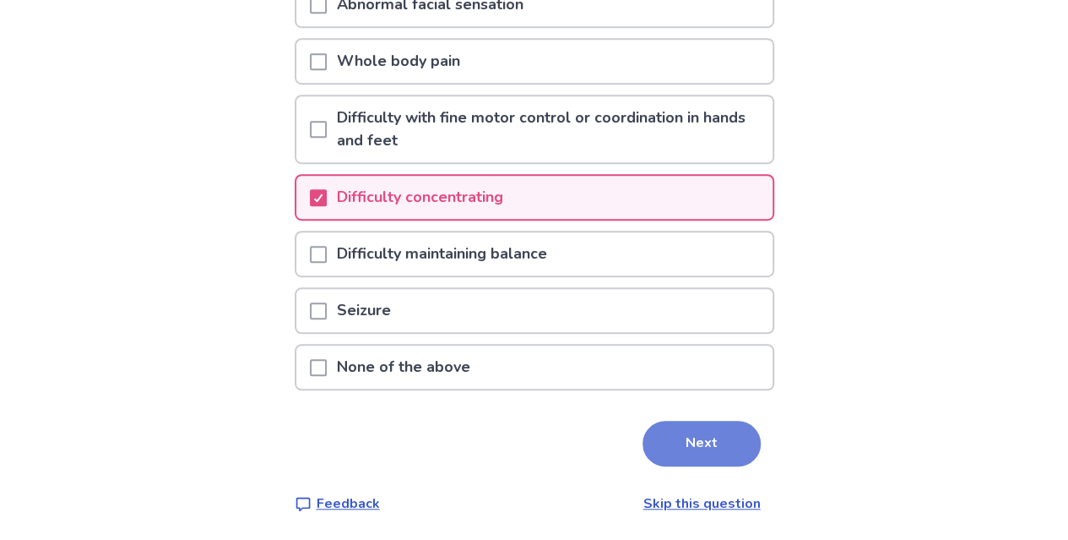
click at [710, 447] on button "Next" at bounding box center [702, 444] width 118 height 46
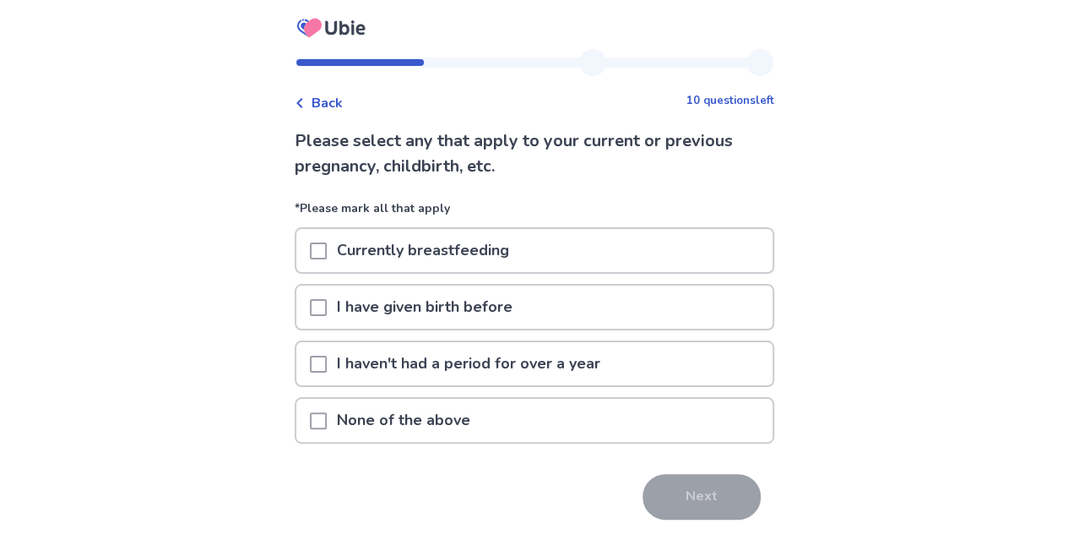
click at [327, 412] on span at bounding box center [318, 420] width 17 height 17
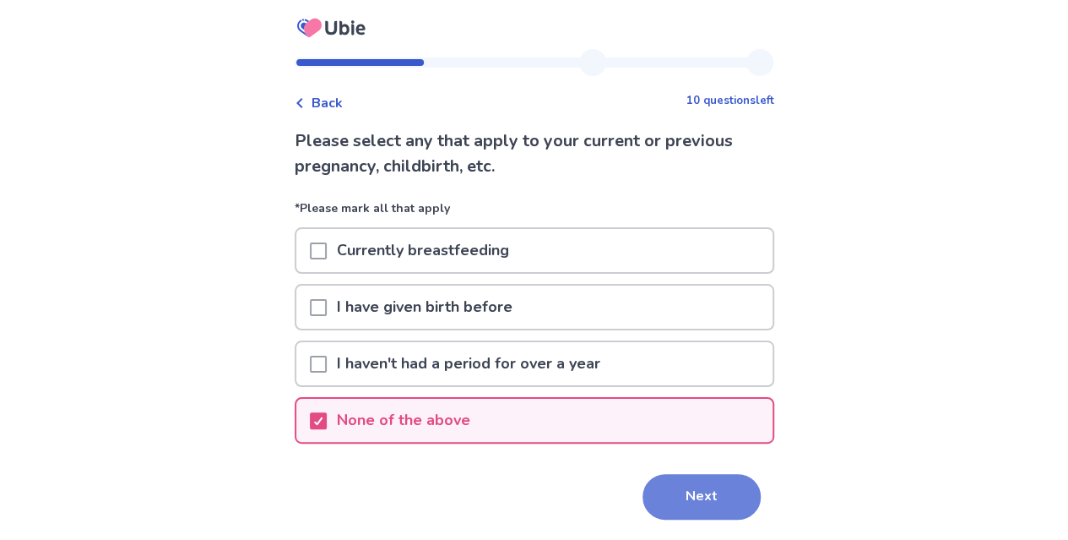
click at [679, 496] on button "Next" at bounding box center [702, 497] width 118 height 46
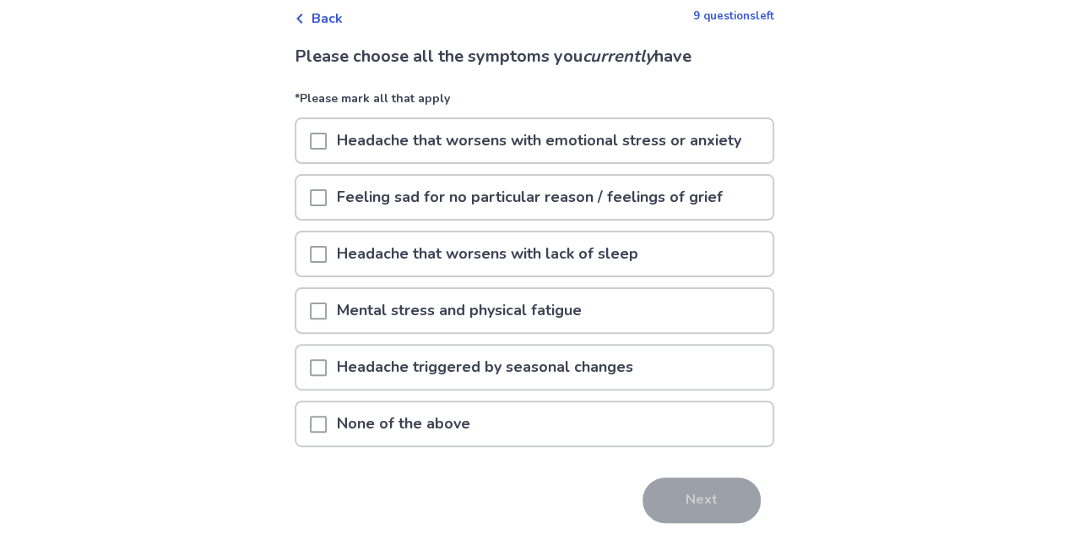
scroll to position [85, 0]
click at [324, 418] on span at bounding box center [318, 423] width 17 height 17
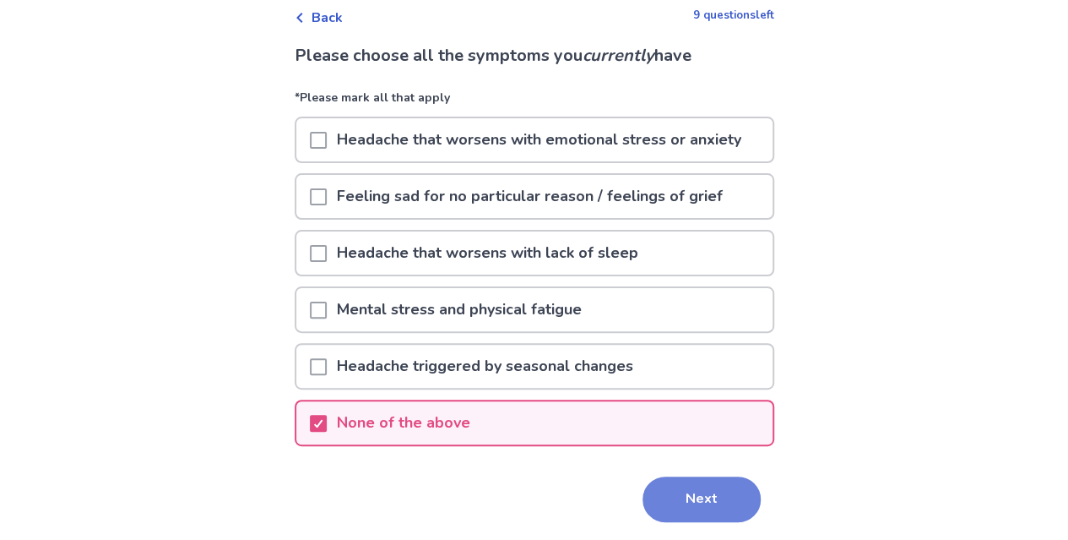
click at [705, 506] on button "Next" at bounding box center [702, 499] width 118 height 46
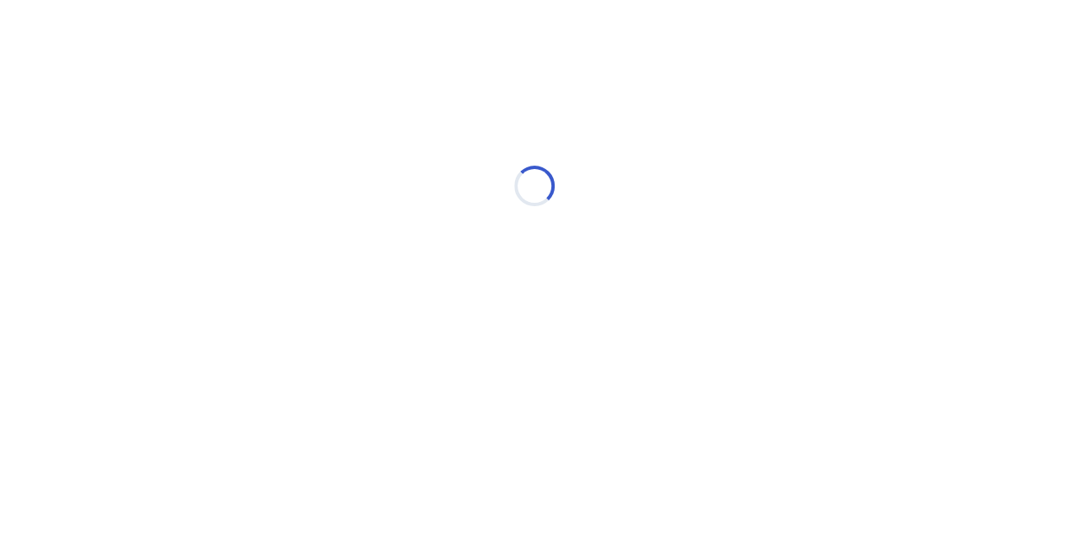
scroll to position [0, 0]
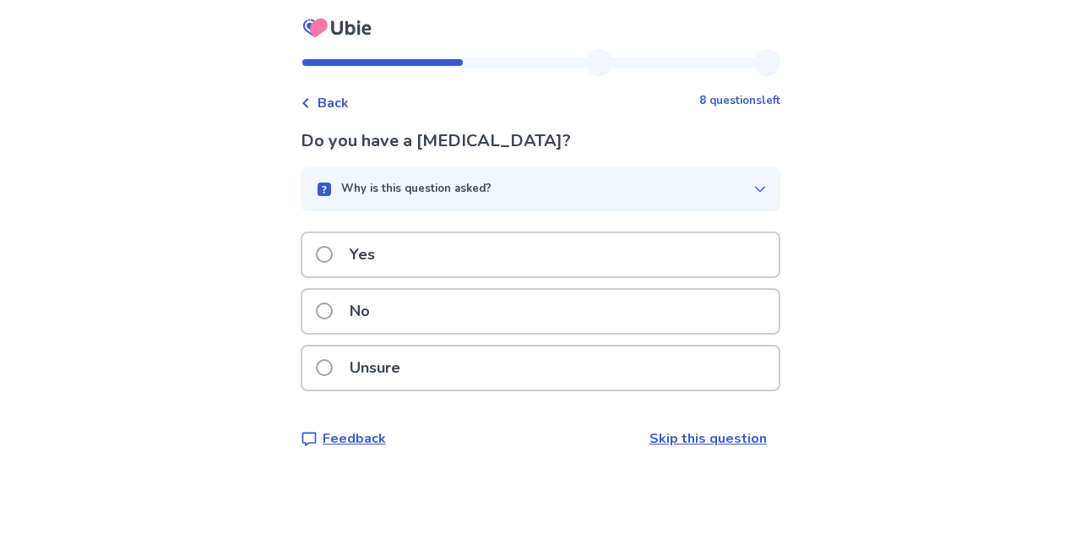
click at [333, 310] on span at bounding box center [324, 310] width 17 height 17
click at [333, 254] on span at bounding box center [324, 254] width 17 height 17
click at [333, 249] on span at bounding box center [324, 254] width 17 height 17
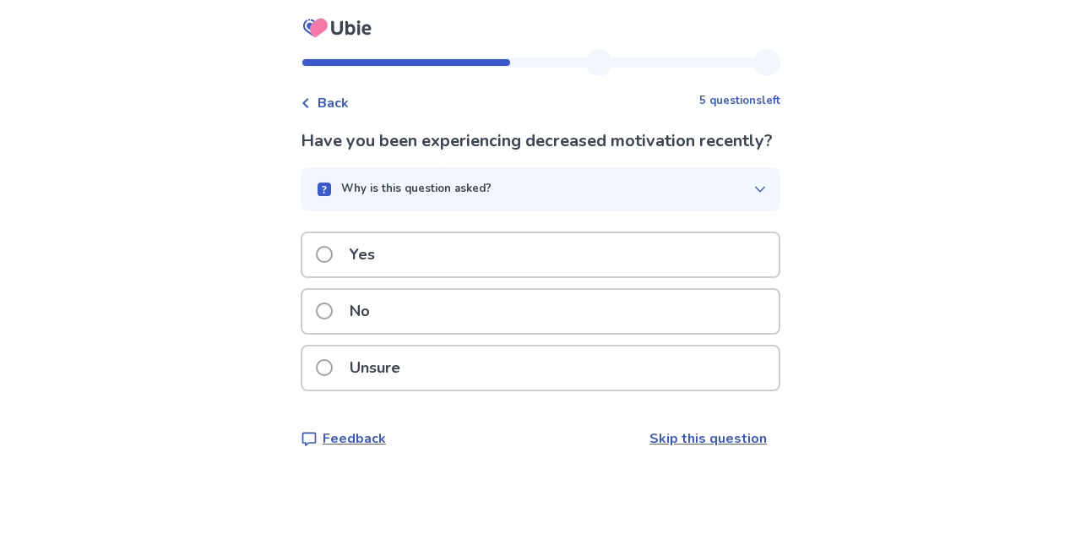
click at [334, 326] on label "No" at bounding box center [348, 311] width 64 height 43
click at [333, 378] on label "Unsure" at bounding box center [363, 367] width 95 height 43
click at [350, 314] on p "No" at bounding box center [360, 311] width 41 height 43
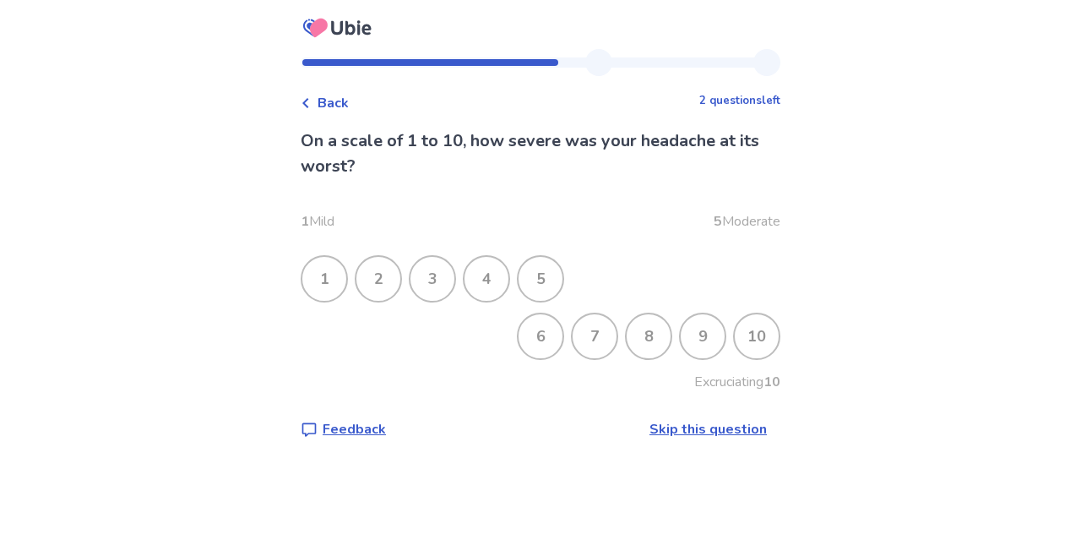
click at [557, 275] on div "5" at bounding box center [541, 279] width 44 height 44
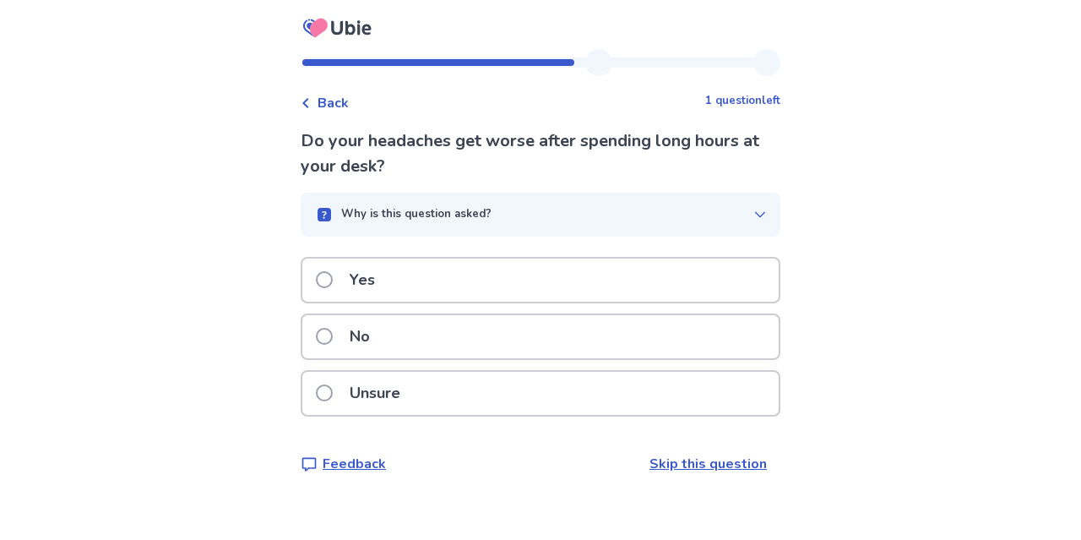
click at [352, 276] on p "Yes" at bounding box center [363, 279] width 46 height 43
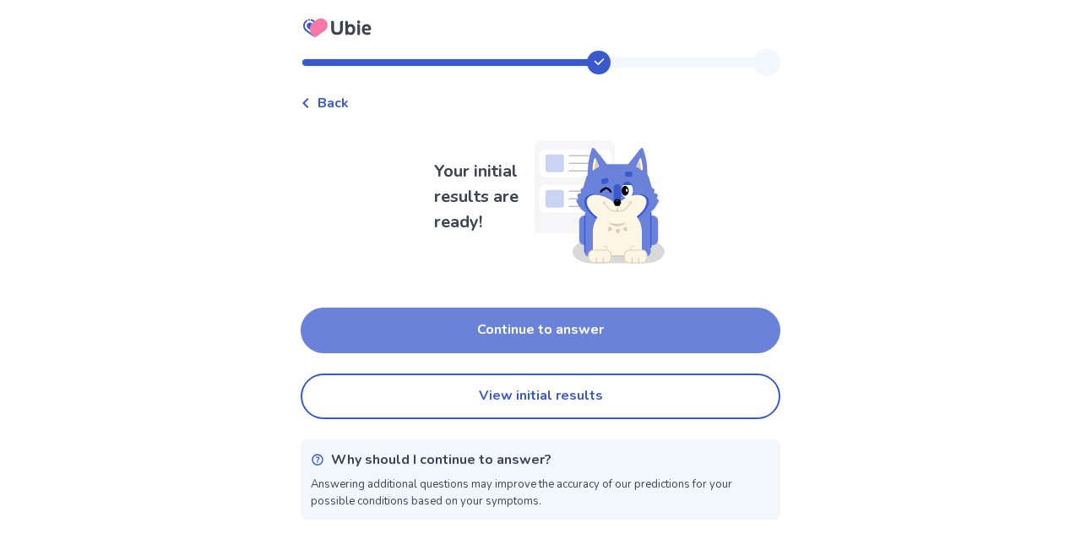
click at [573, 337] on button "Continue to answer" at bounding box center [541, 330] width 480 height 46
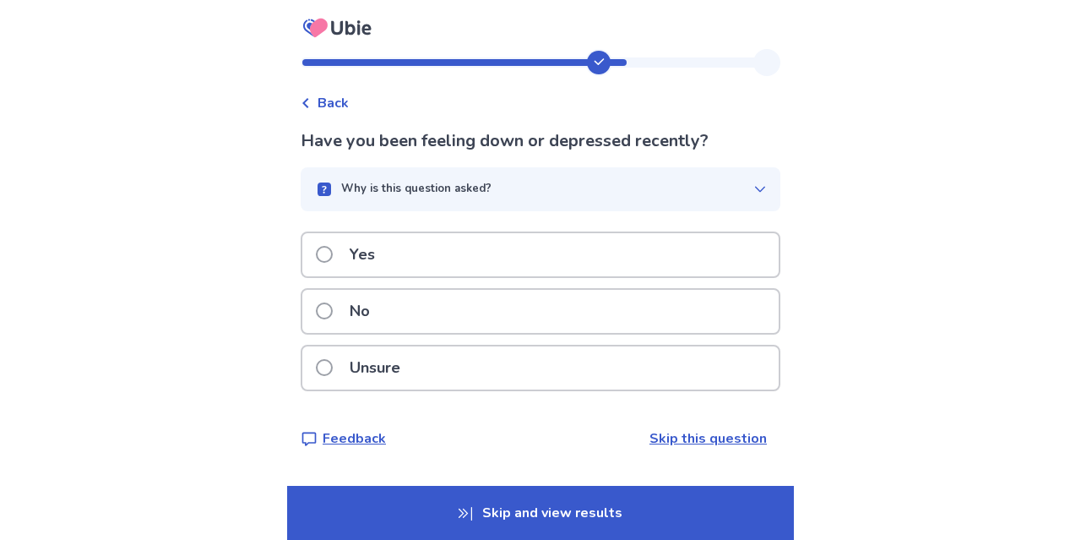
click at [333, 307] on span at bounding box center [324, 310] width 17 height 17
click at [333, 254] on span at bounding box center [324, 254] width 17 height 17
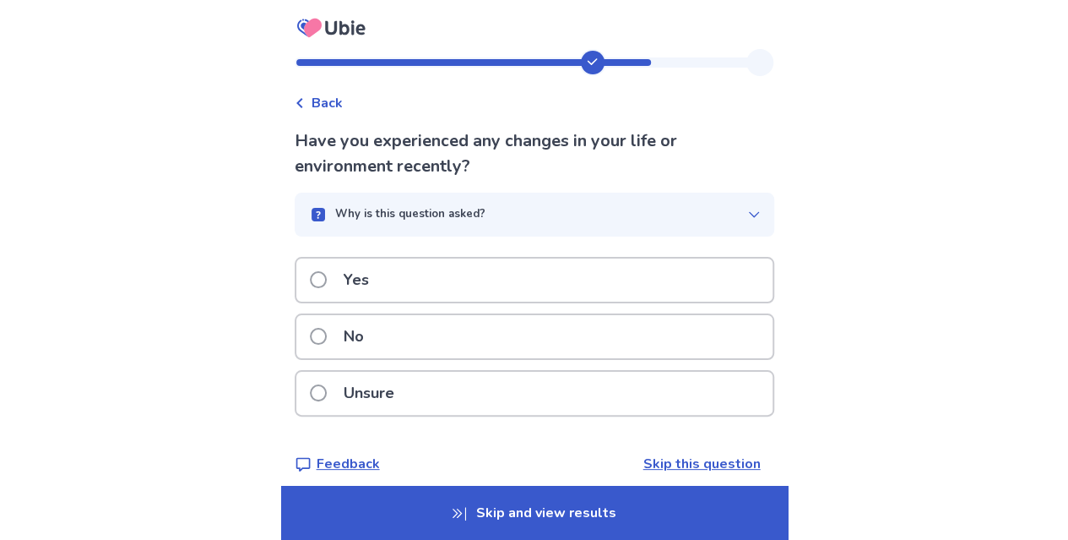
click at [319, 402] on label "Unsure" at bounding box center [357, 393] width 95 height 43
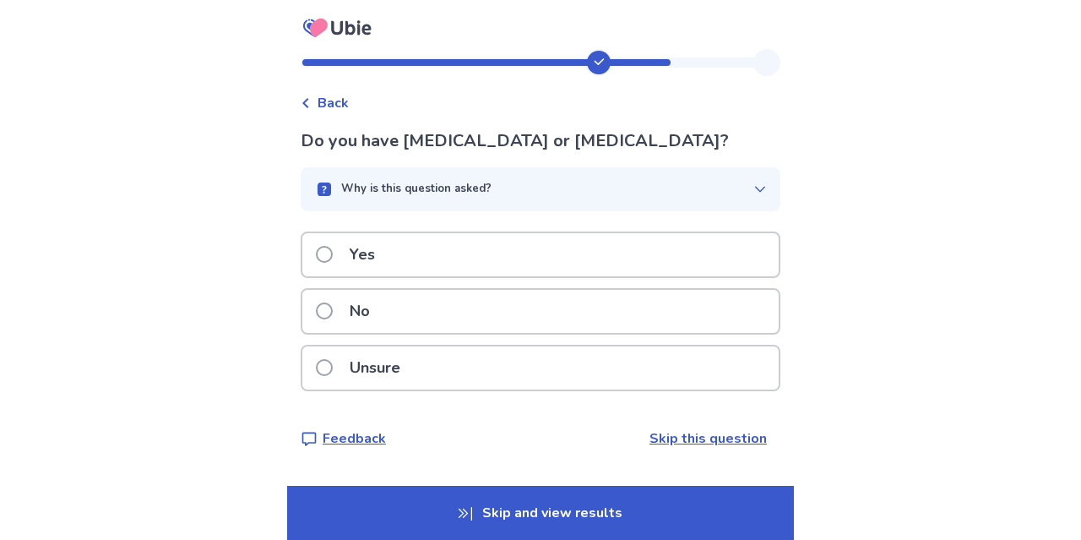
click at [328, 305] on span at bounding box center [324, 310] width 17 height 17
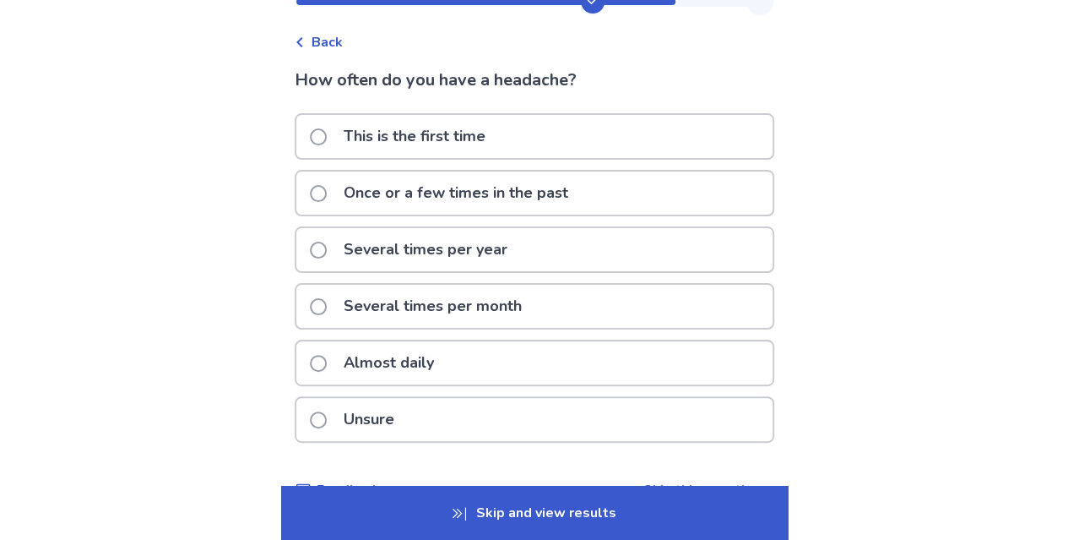
scroll to position [101, 0]
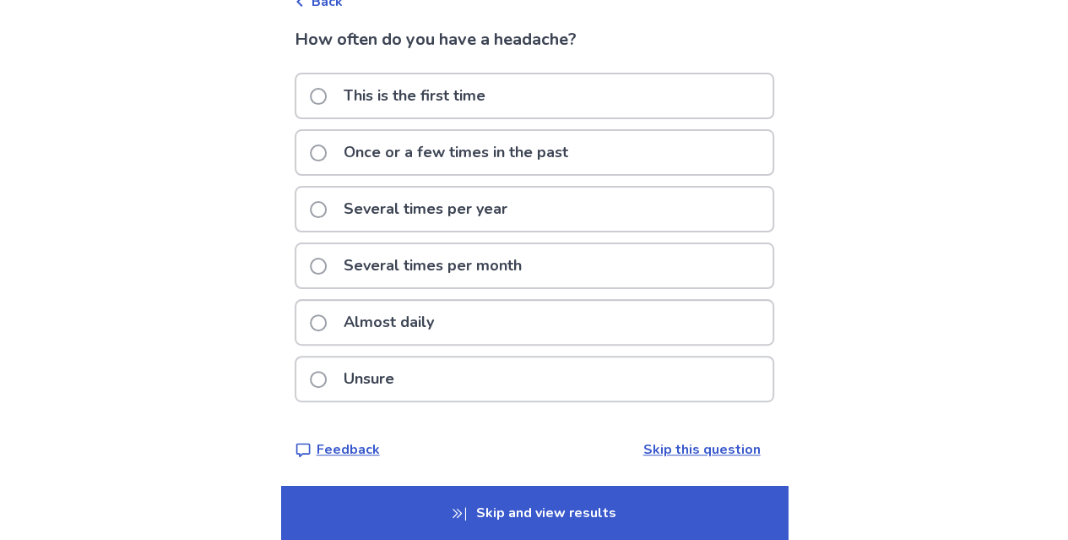
click at [327, 318] on span at bounding box center [318, 322] width 17 height 17
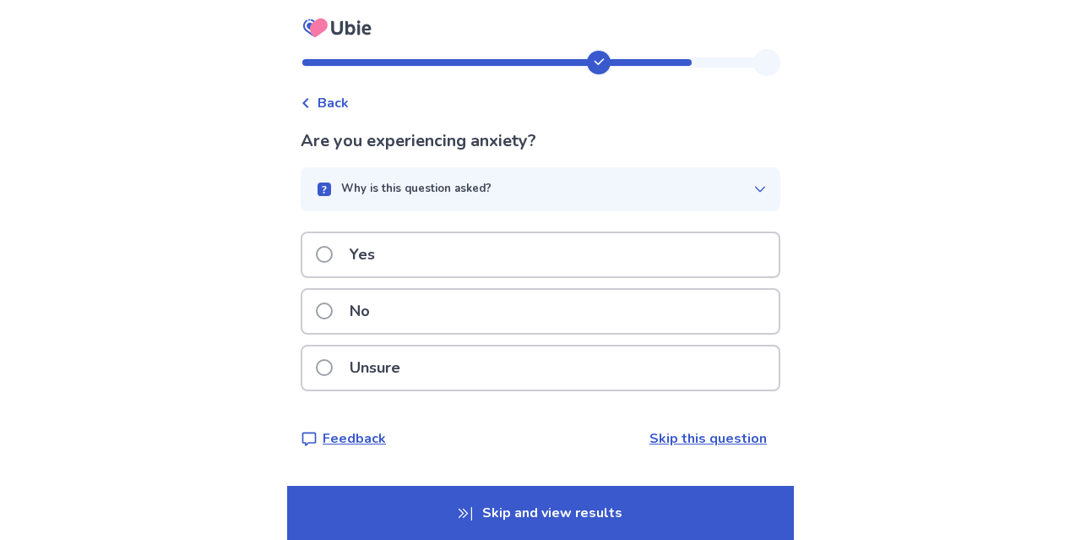
click at [329, 313] on span at bounding box center [324, 310] width 17 height 17
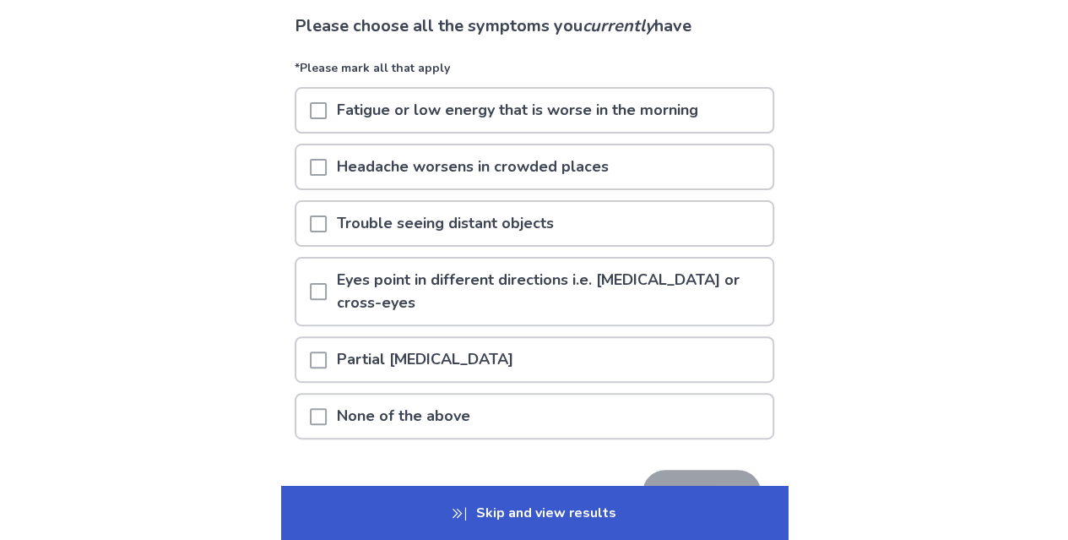
scroll to position [117, 0]
drag, startPoint x: 335, startPoint y: 338, endPoint x: 294, endPoint y: 341, distance: 41.5
click at [294, 341] on div "Back Please choose all the symptoms you currently have *Please mark all that ap…" at bounding box center [534, 259] width 507 height 655
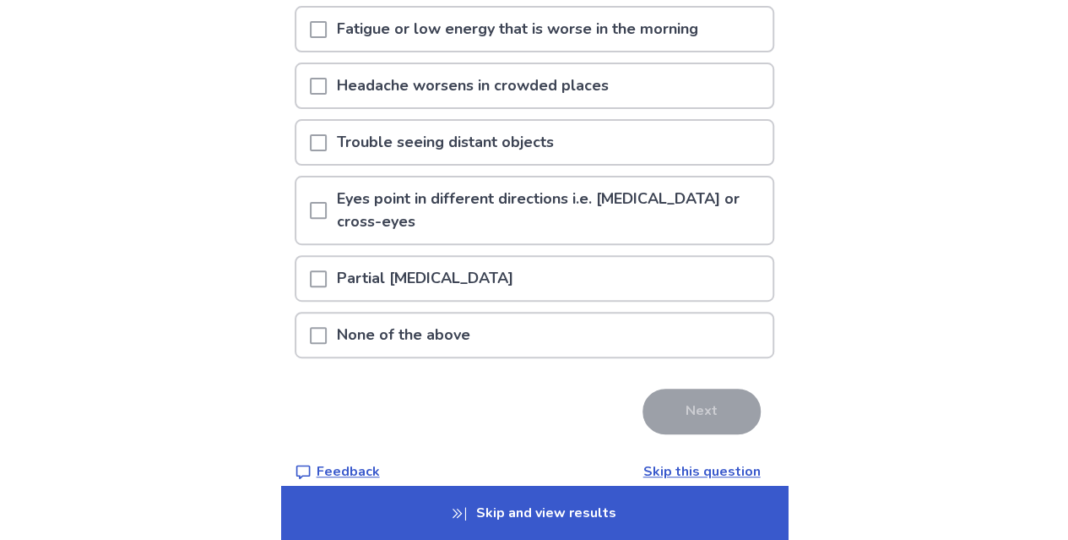
click at [382, 313] on p "None of the above" at bounding box center [404, 334] width 154 height 43
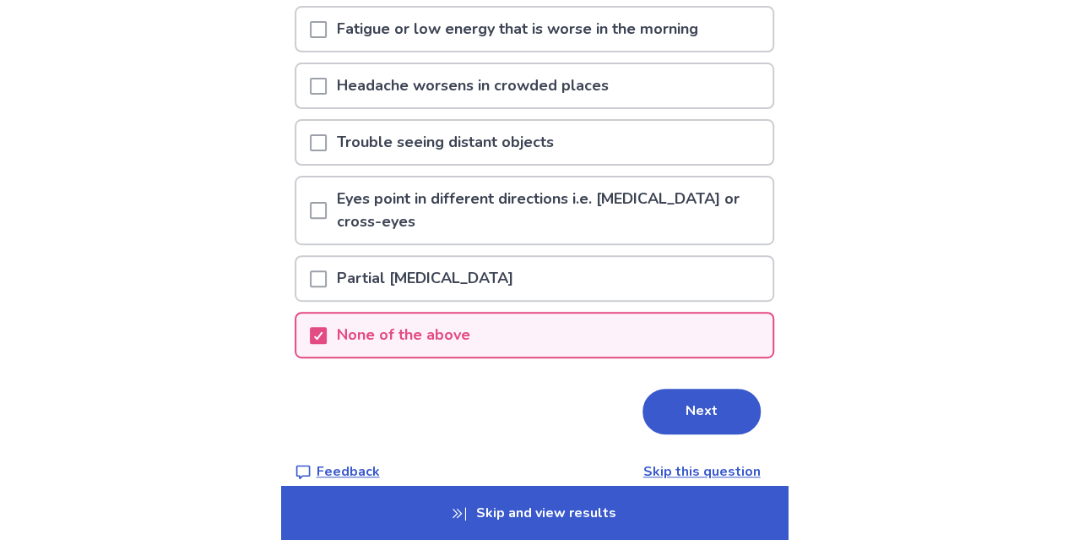
click at [339, 257] on p "Partial loss of vision" at bounding box center [425, 278] width 197 height 43
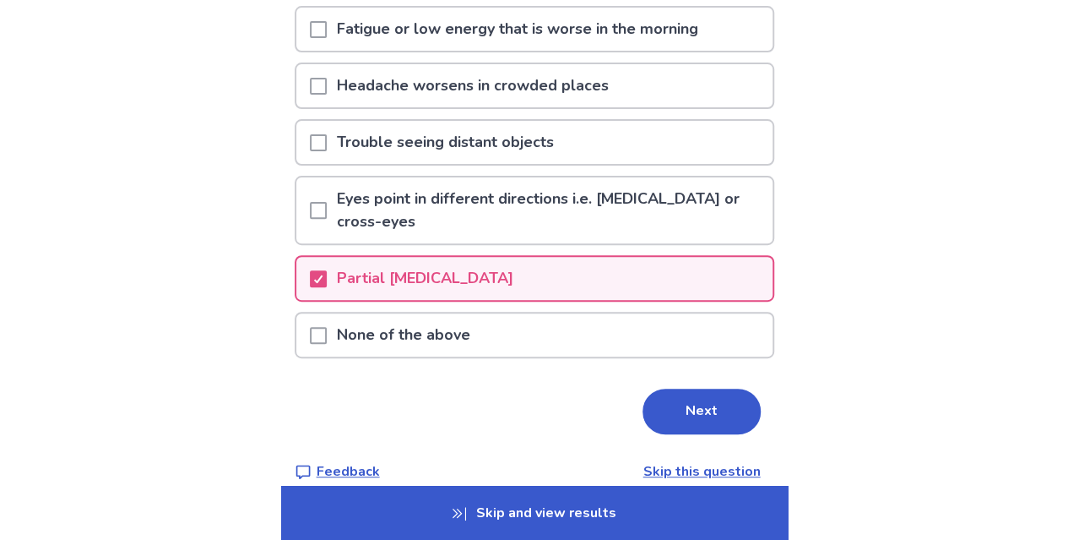
click at [351, 313] on p "None of the above" at bounding box center [404, 334] width 154 height 43
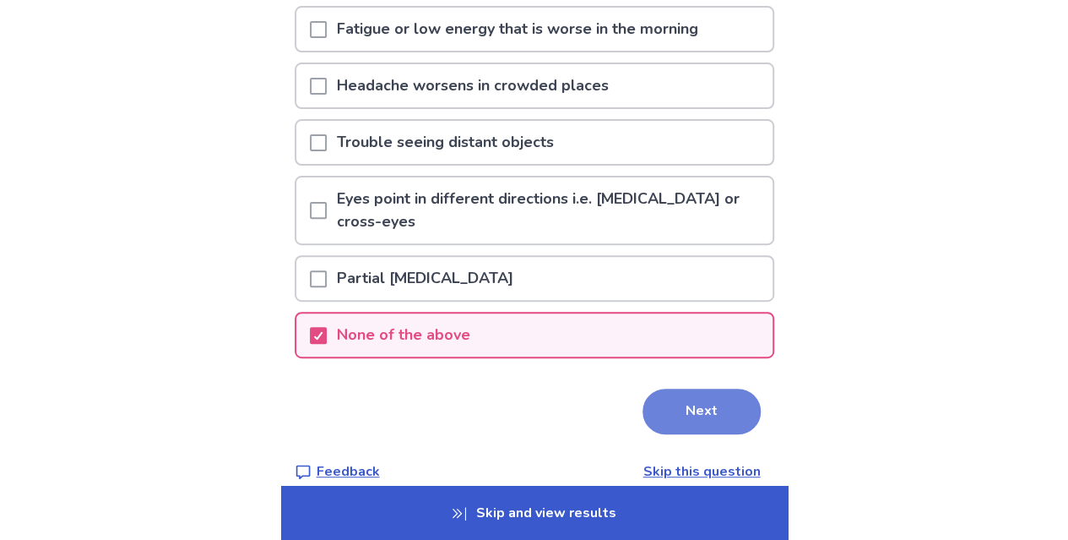
click at [667, 389] on button "Next" at bounding box center [702, 412] width 118 height 46
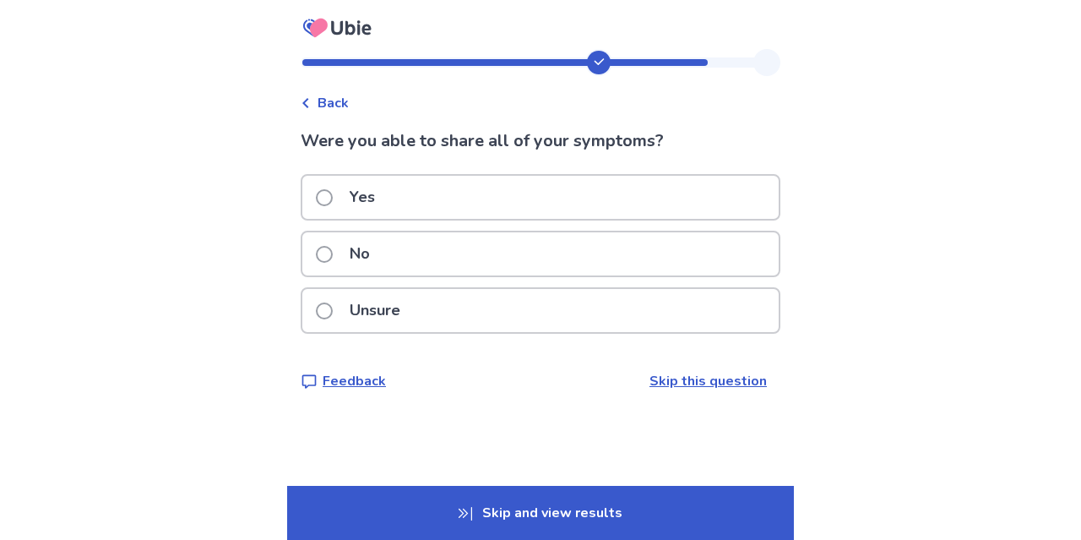
click at [346, 253] on label "No" at bounding box center [348, 253] width 64 height 43
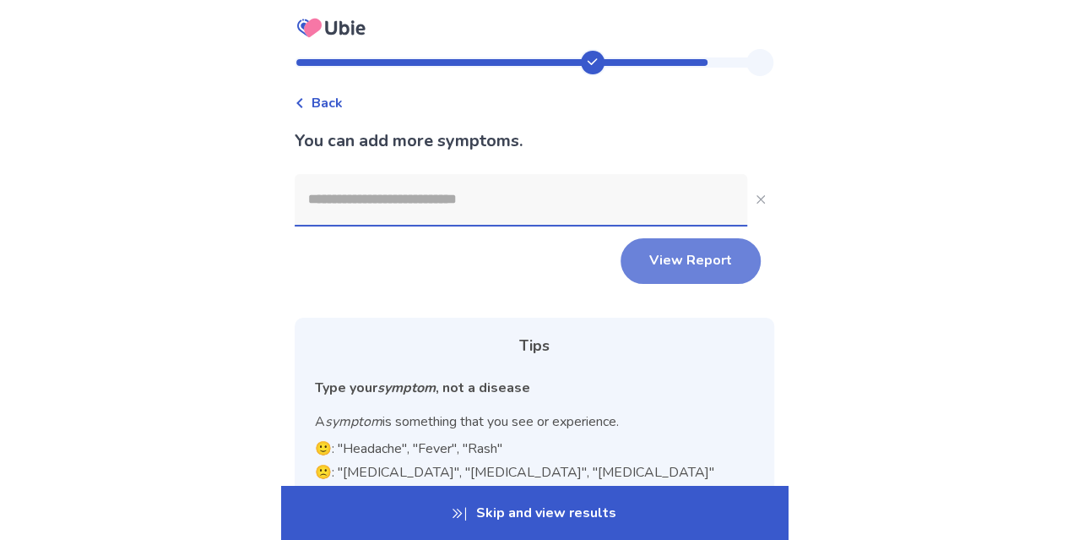
click at [693, 270] on button "View Report" at bounding box center [691, 261] width 140 height 46
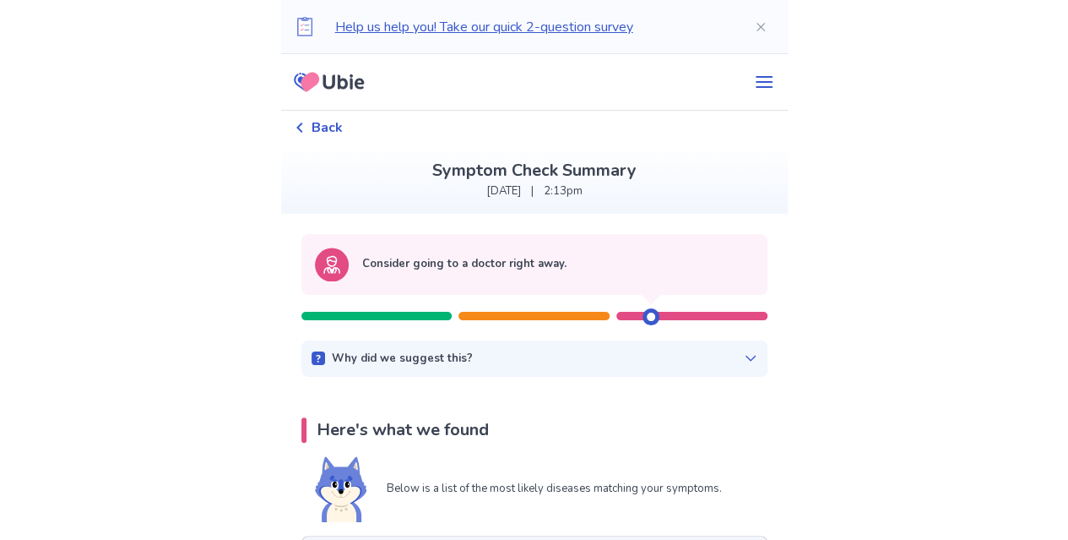
click at [693, 270] on div "Consider going to a doctor right away." at bounding box center [534, 264] width 439 height 34
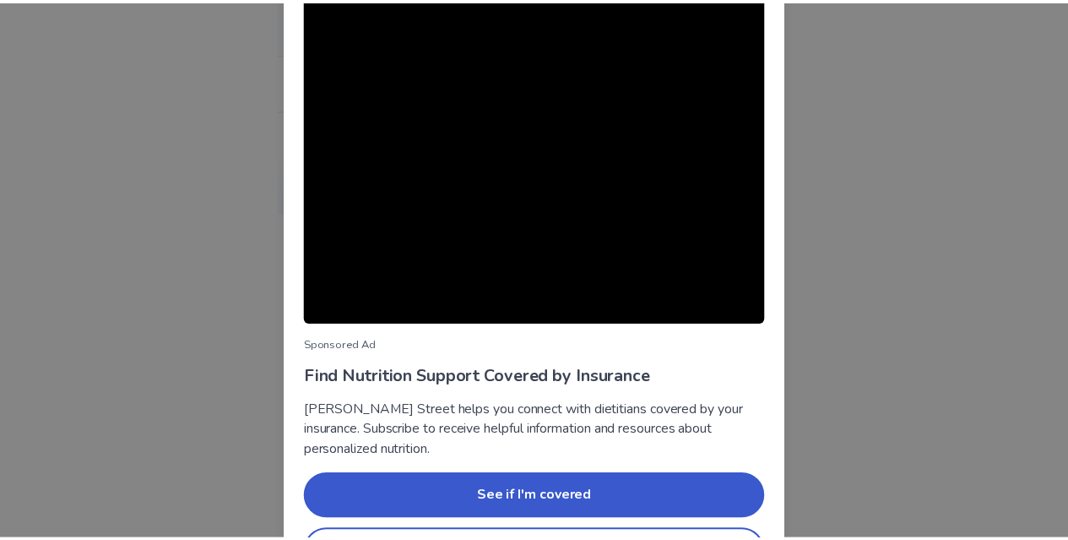
scroll to position [162, 0]
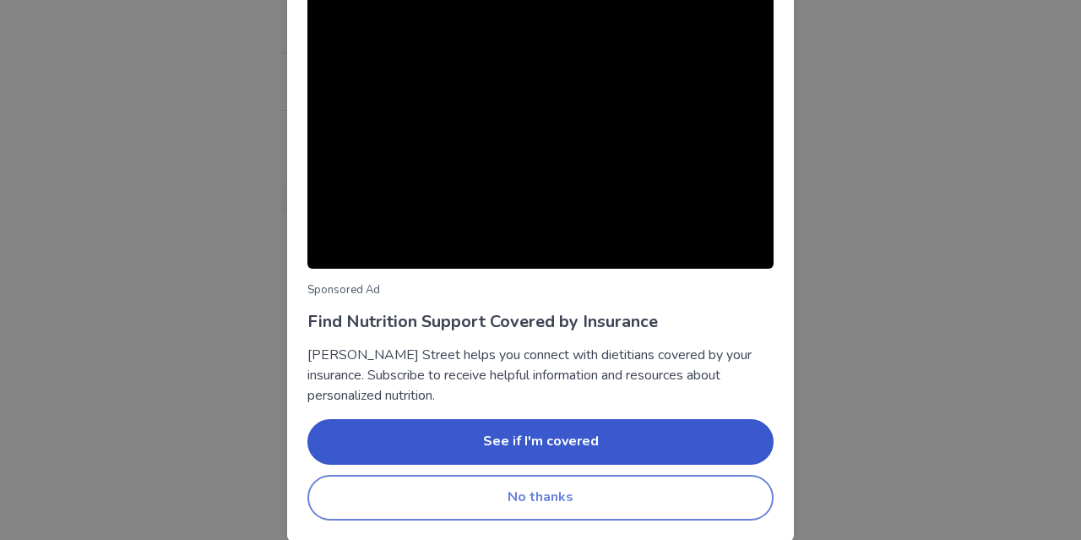
click at [628, 512] on button "No thanks" at bounding box center [540, 498] width 466 height 46
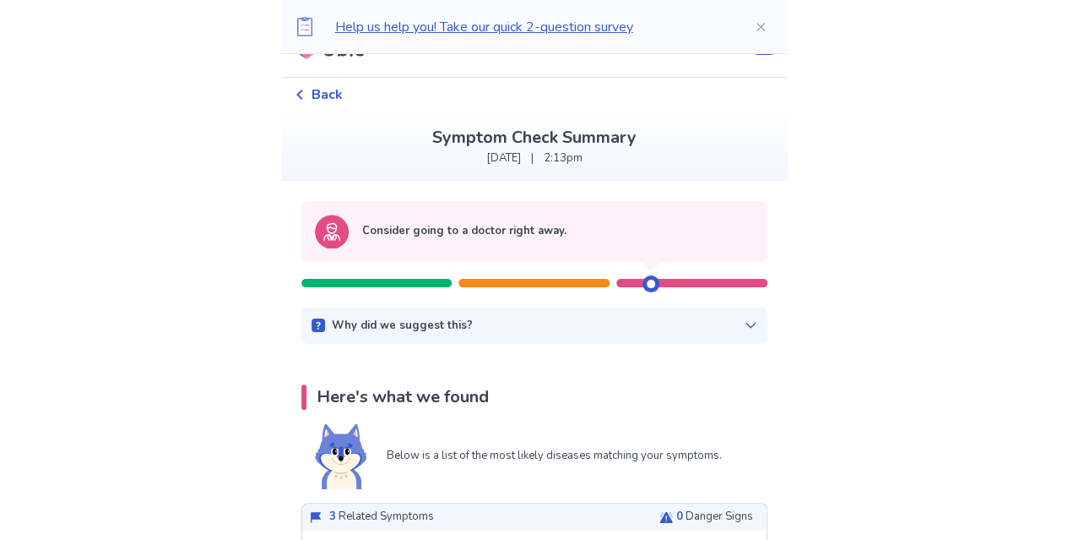
scroll to position [34, 0]
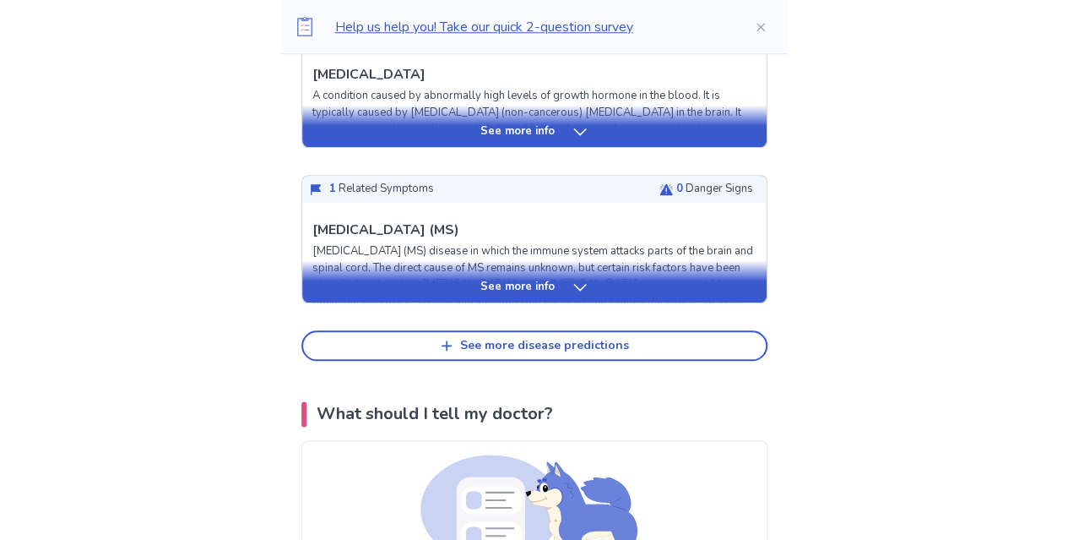
scroll to position [828, 0]
click at [652, 285] on div "See more info" at bounding box center [534, 286] width 465 height 17
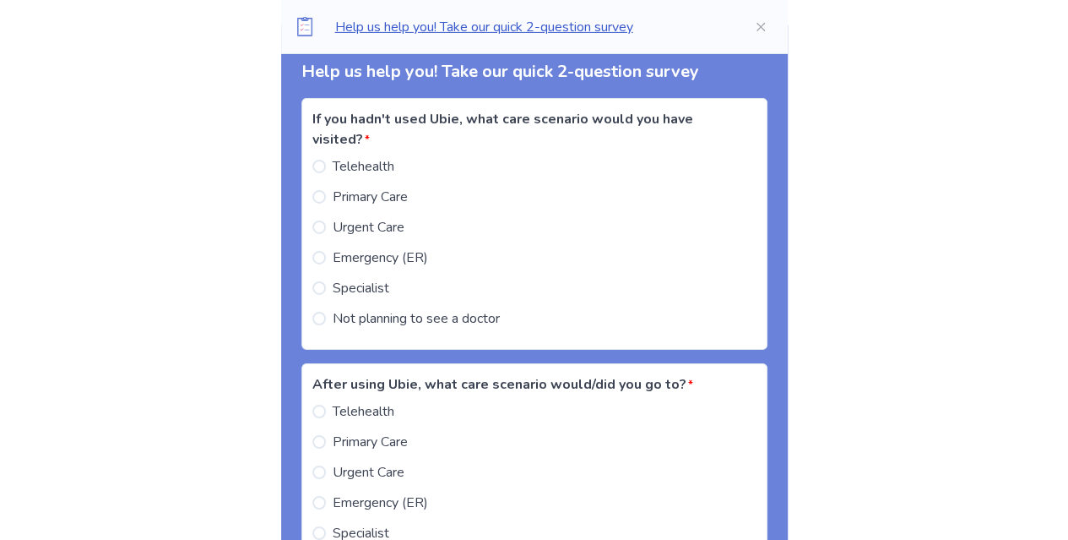
scroll to position [2810, 0]
